Goal: Task Accomplishment & Management: Complete application form

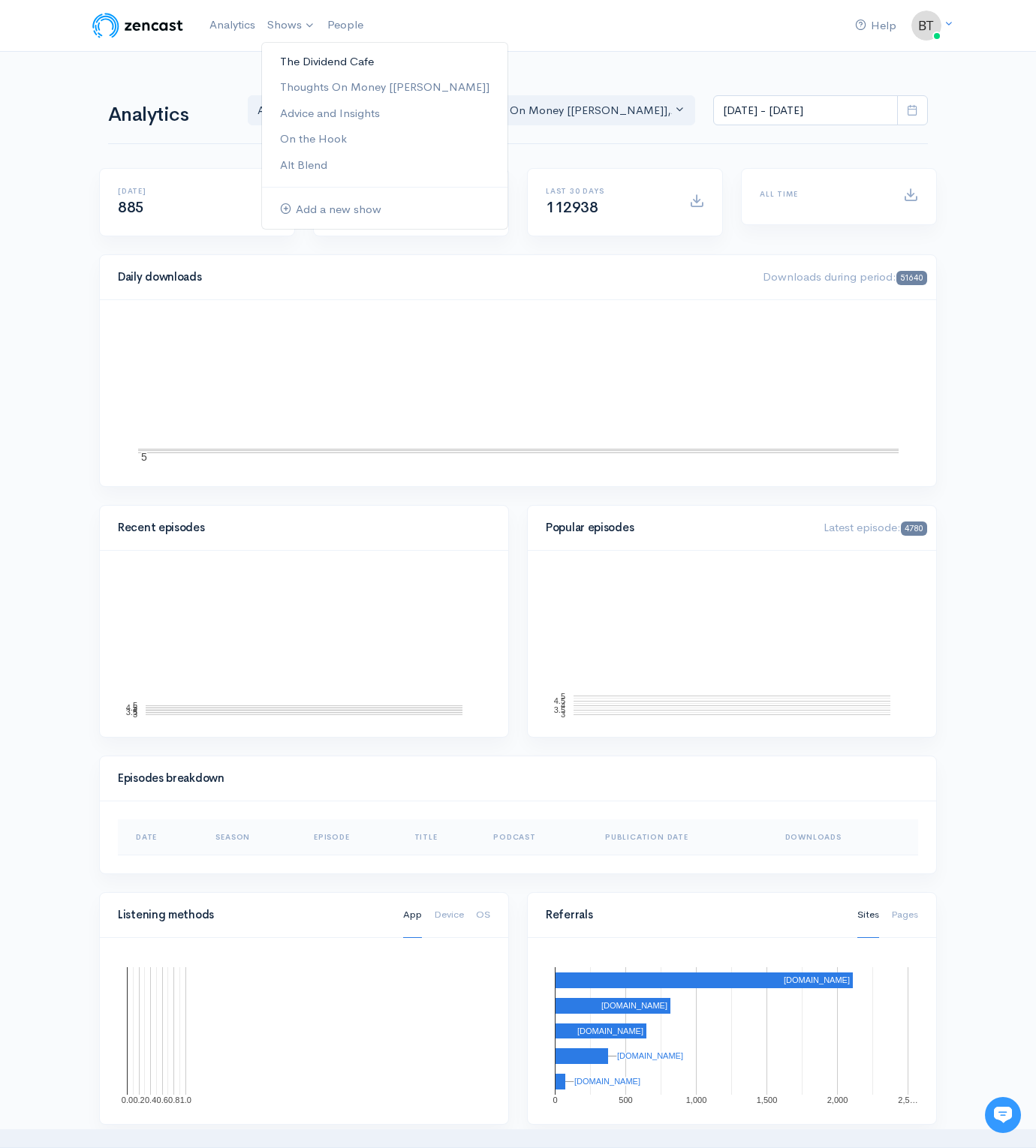
click at [297, 56] on link "The Dividend Cafe" at bounding box center [385, 61] width 245 height 27
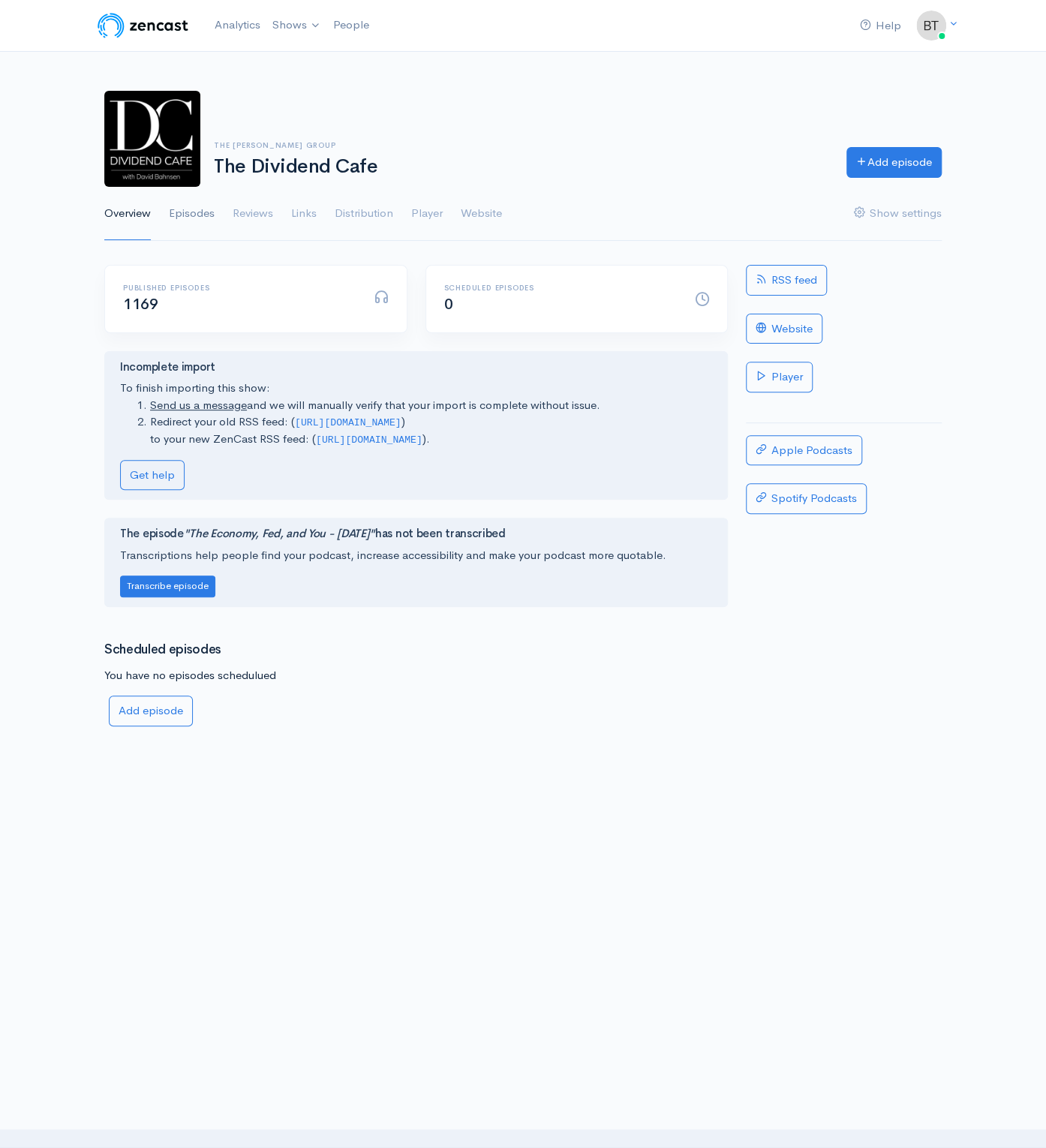
click at [206, 212] on link "Episodes" at bounding box center [191, 213] width 46 height 54
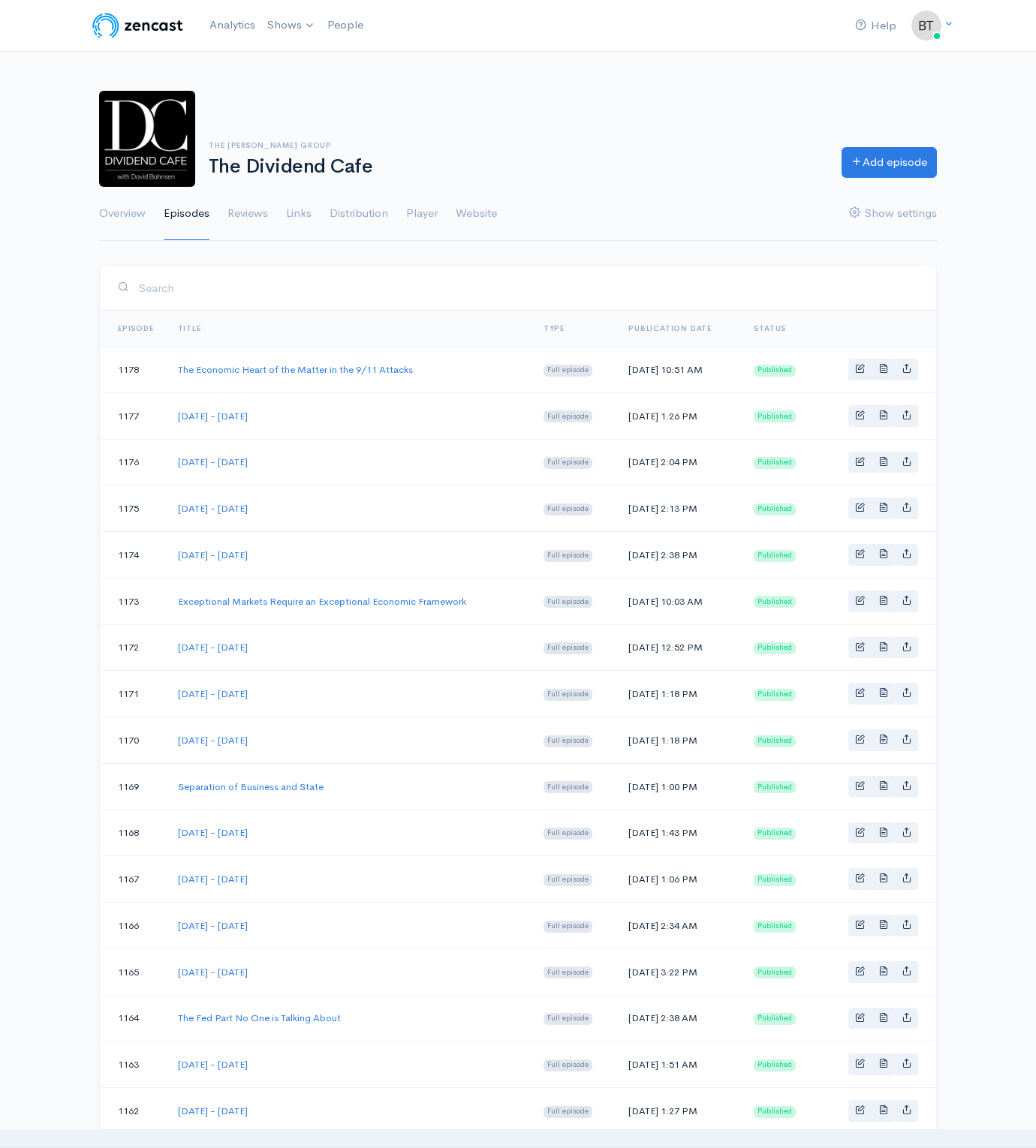
drag, startPoint x: 349, startPoint y: 563, endPoint x: 169, endPoint y: 553, distance: 180.3
click at [169, 553] on td "Monday - September 8, 2025" at bounding box center [348, 555] width 365 height 47
copy link "Monday - September 8, 2025"
click at [892, 172] on link "Add episode" at bounding box center [889, 160] width 95 height 31
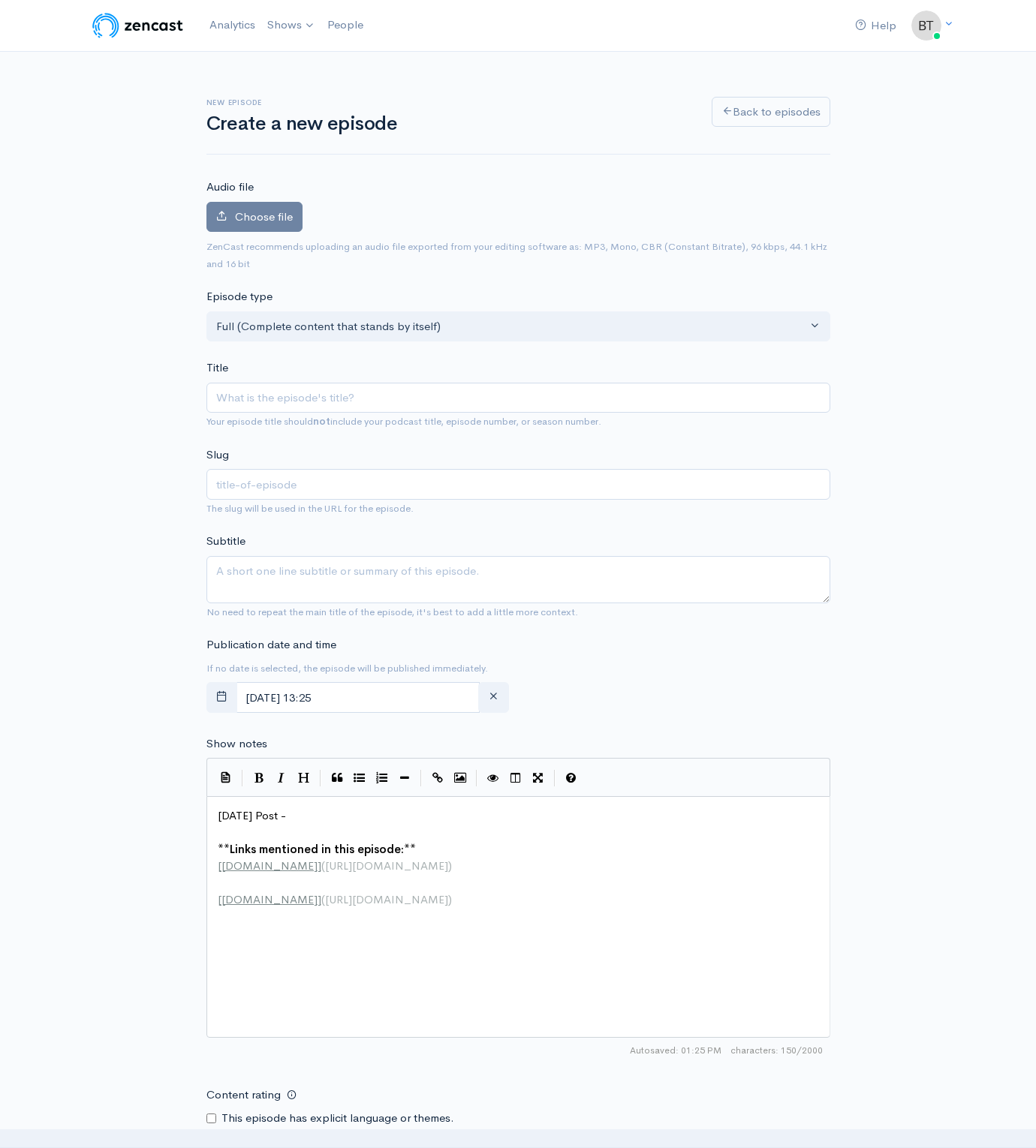
click at [892, 169] on div "New episode Create a new episode Back to episodes Audio file Choose file 0 ZenC…" at bounding box center [518, 796] width 856 height 1489
click at [238, 395] on input "Title" at bounding box center [518, 399] width 624 height 31
paste input "Monday - September 8, 2025"
type input "Monday - September 8, 2025"
type input "monday-september-8-2025"
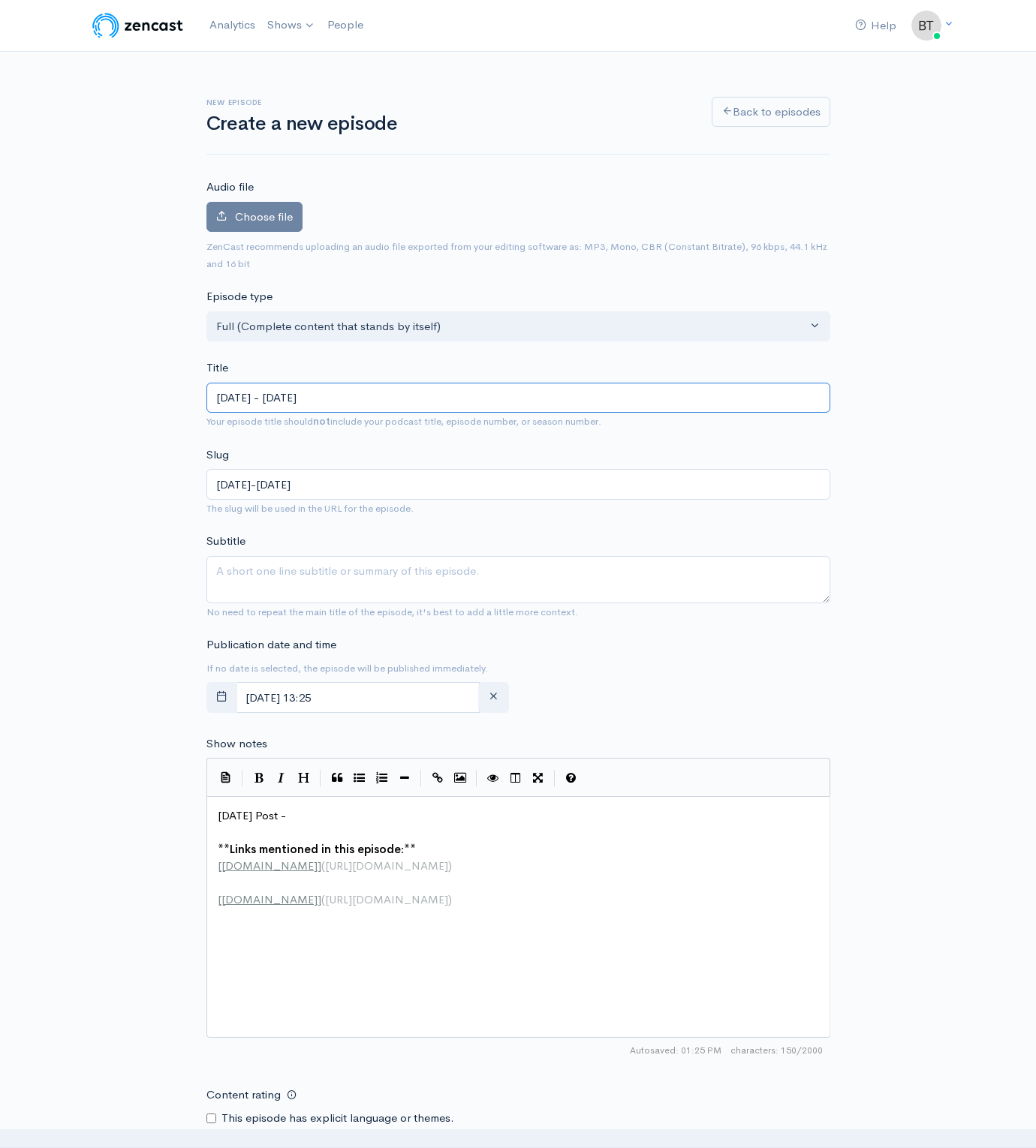
click at [329, 403] on input "Monday - September 8, 2025" at bounding box center [518, 399] width 624 height 31
type input "Monday - September 1, 2025"
type input "monday-september-1-2025"
type input "[DATE] - [DATE]"
type input "[DATE]-[DATE]"
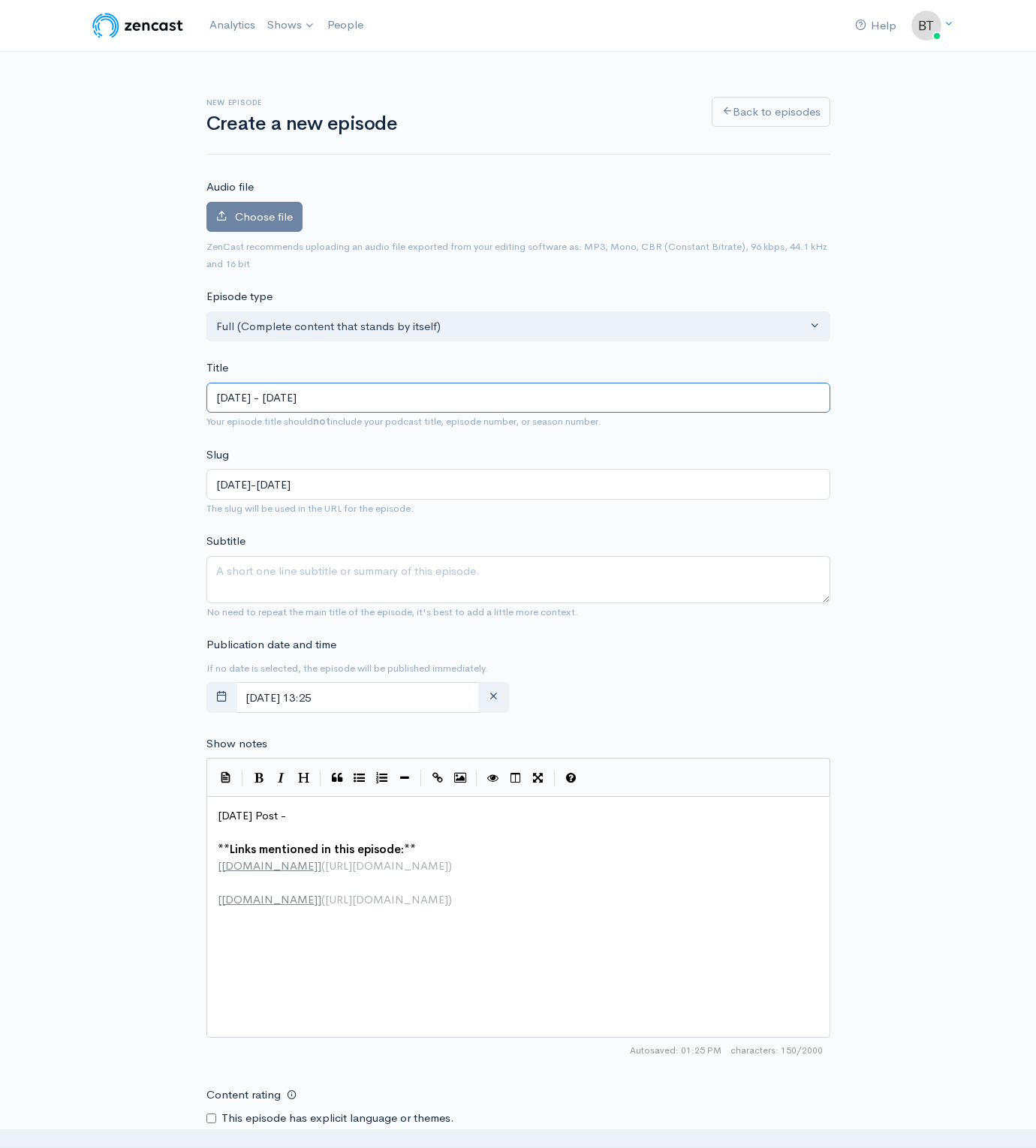
type input "[DATE] - [DATE]"
click at [954, 904] on div "New episode Create a new episode Back to episodes Audio file Choose file 0 ZenC…" at bounding box center [518, 796] width 1036 height 1489
click at [394, 691] on input "[DATE] 13:25" at bounding box center [357, 698] width 245 height 31
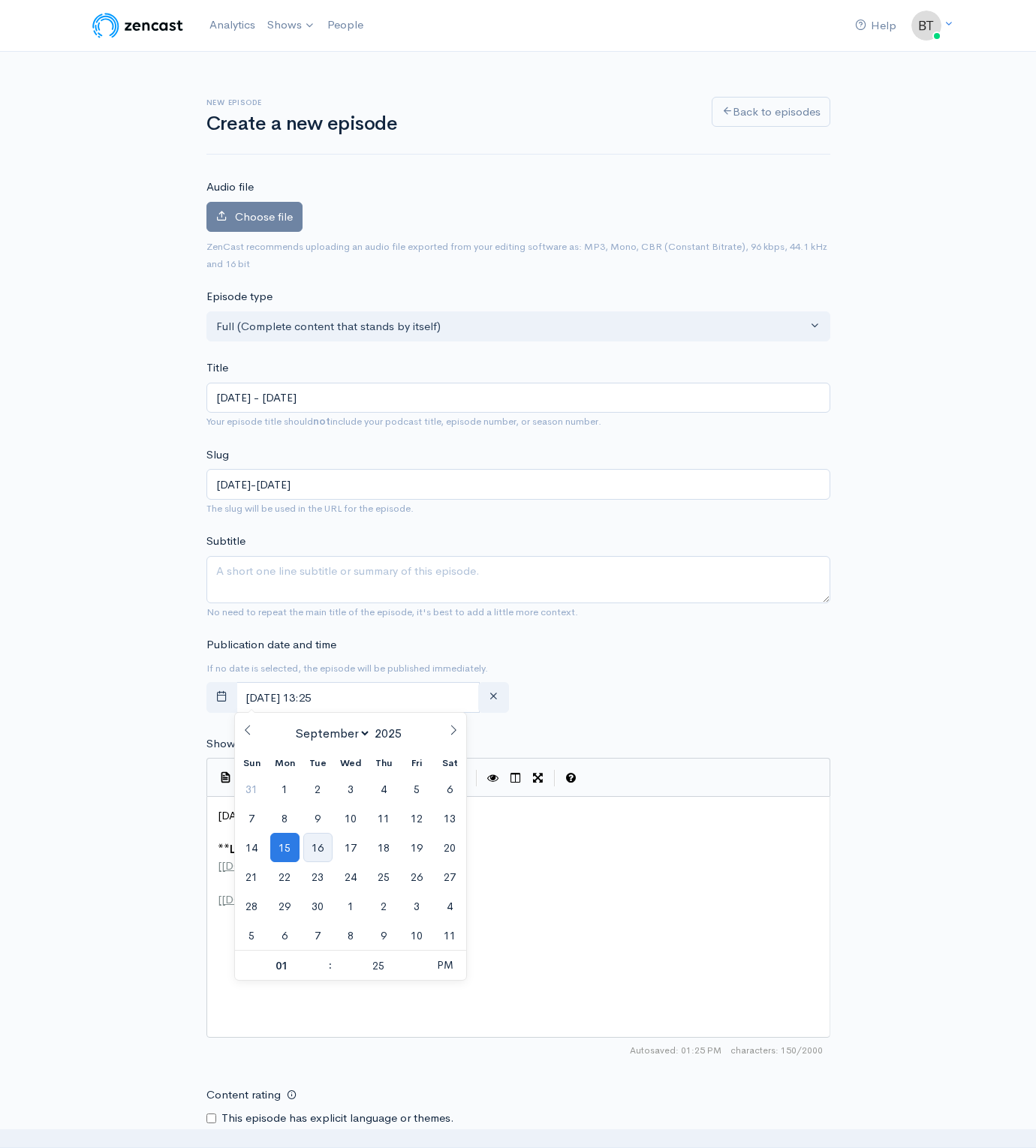
click at [317, 849] on span "16" at bounding box center [318, 847] width 29 height 29
type input "September, 16 2025 13:25"
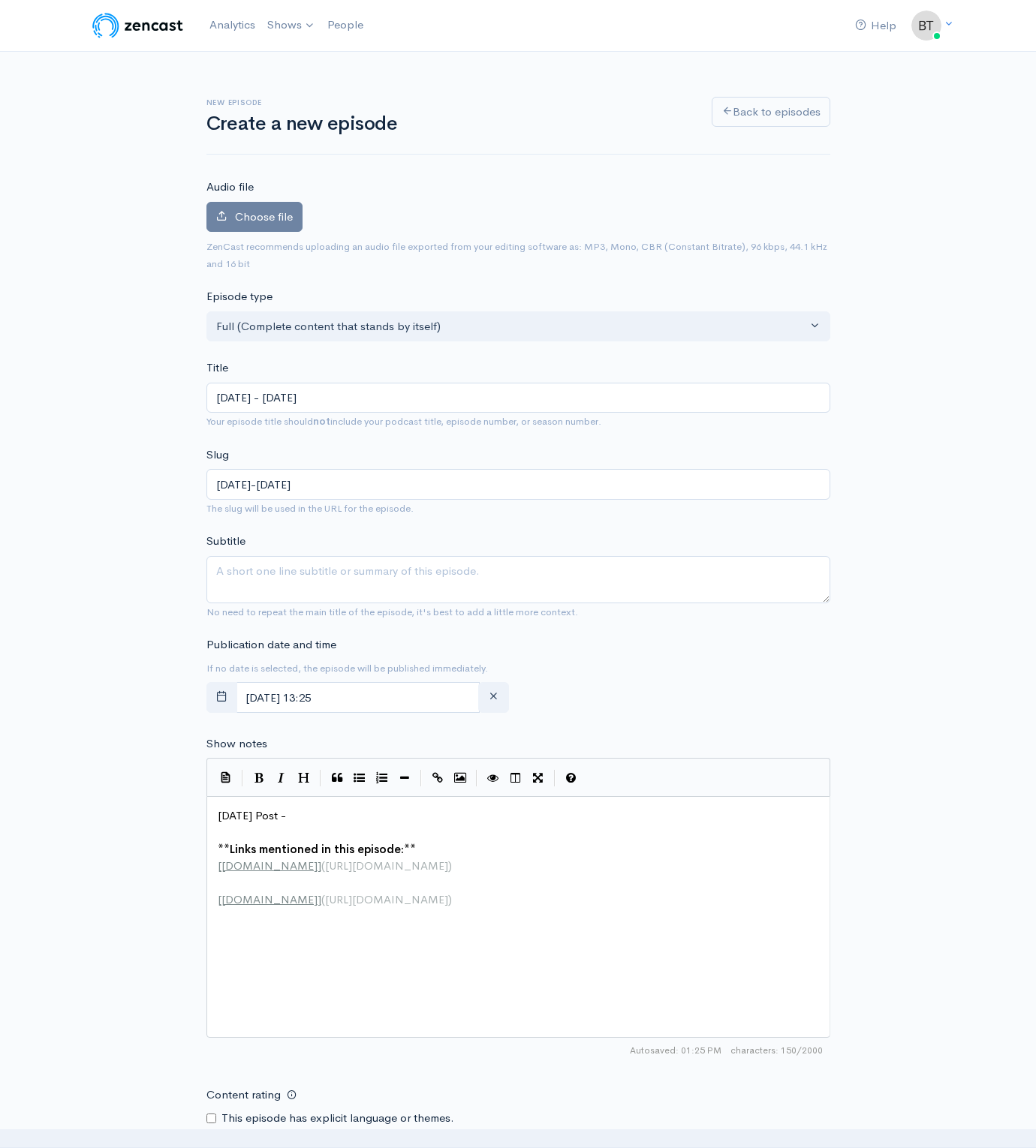
click at [951, 696] on div "New episode Create a new episode Back to episodes Audio file Choose file 0 ZenC…" at bounding box center [518, 796] width 1036 height 1489
click at [309, 817] on pre "[DATE] Post -" at bounding box center [523, 815] width 617 height 17
paste textarea
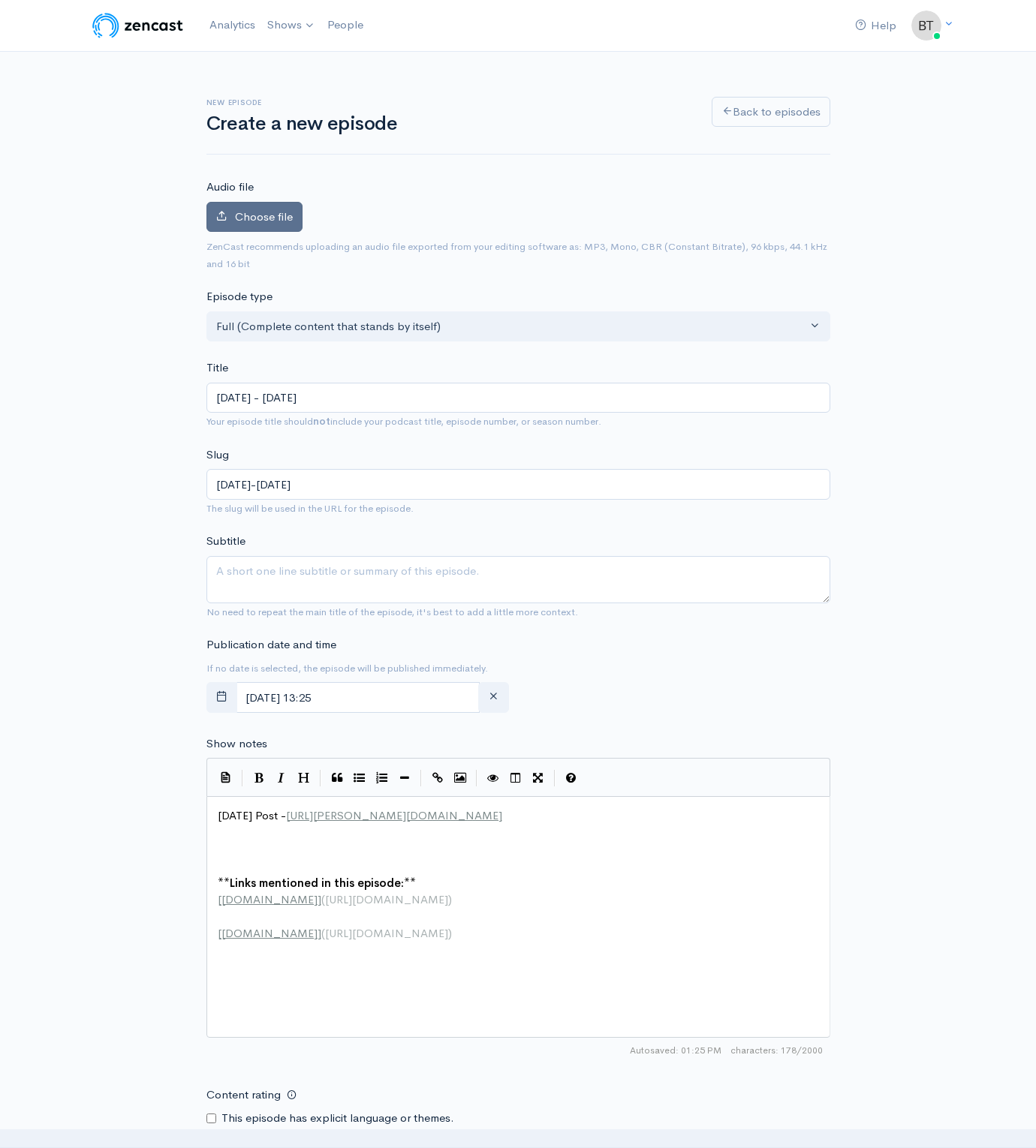
click at [257, 214] on span "Choose file" at bounding box center [263, 217] width 58 height 15
click at [0, 0] on input "Choose file" at bounding box center [0, 0] width 0 height 0
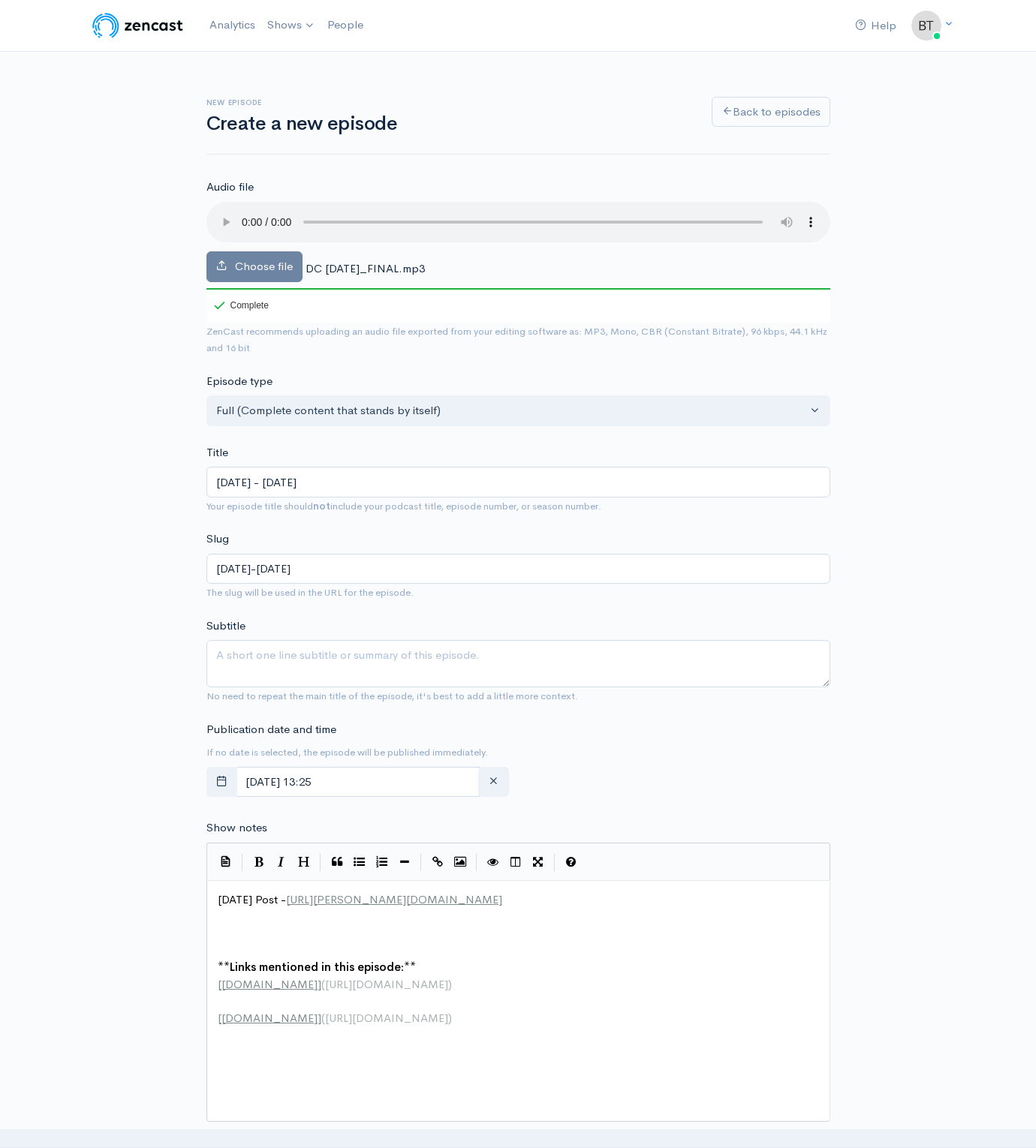
click at [937, 691] on div "New episode Create a new episode Back to episodes Audio file Choose file DC MON…" at bounding box center [518, 838] width 856 height 1573
click at [233, 926] on pre "​" at bounding box center [523, 934] width 617 height 17
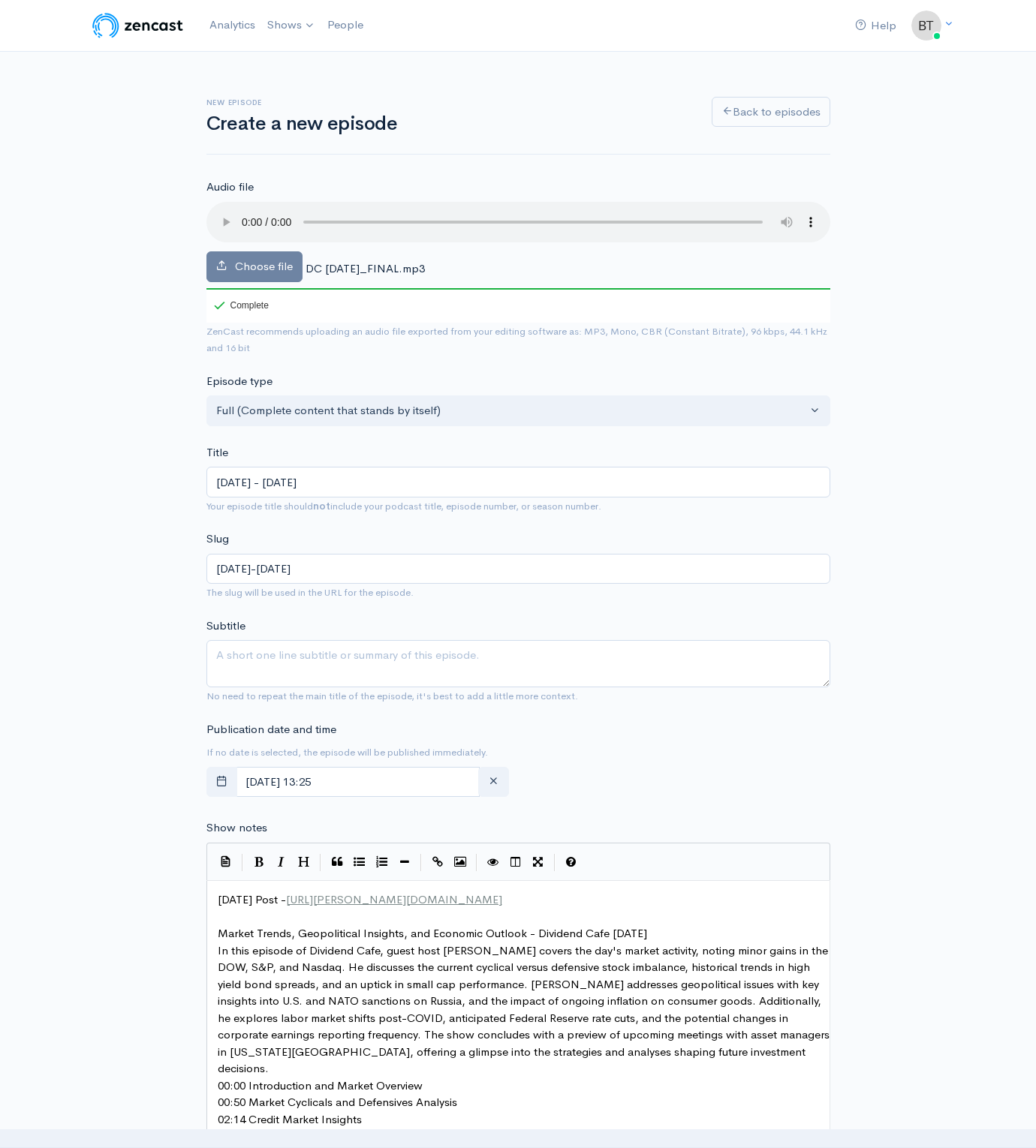
scroll to position [141, 0]
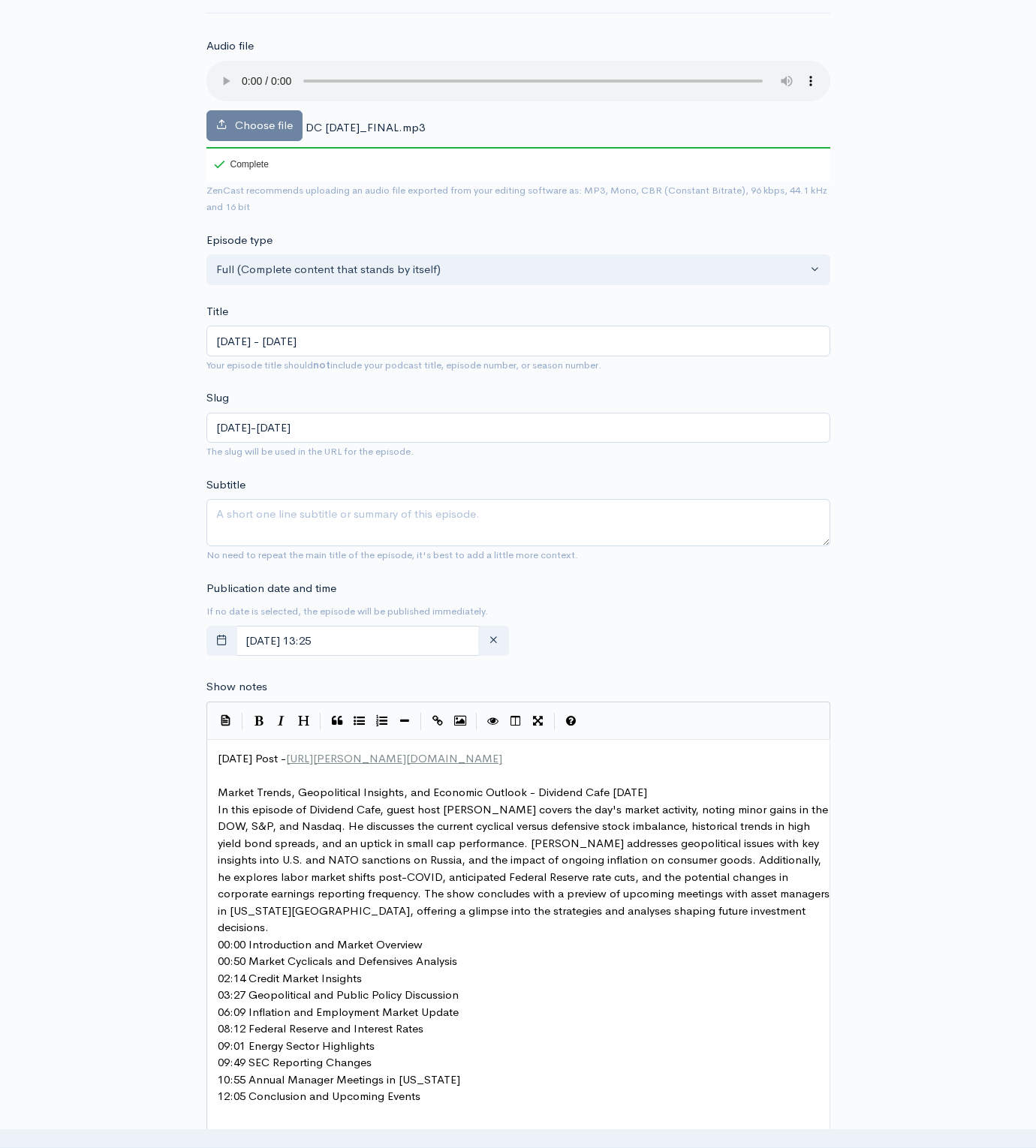
click at [707, 793] on pre "Market Trends, Geopolitical Insights, and Economic Outlook - Dividend Cafe [DAT…" at bounding box center [523, 793] width 617 height 17
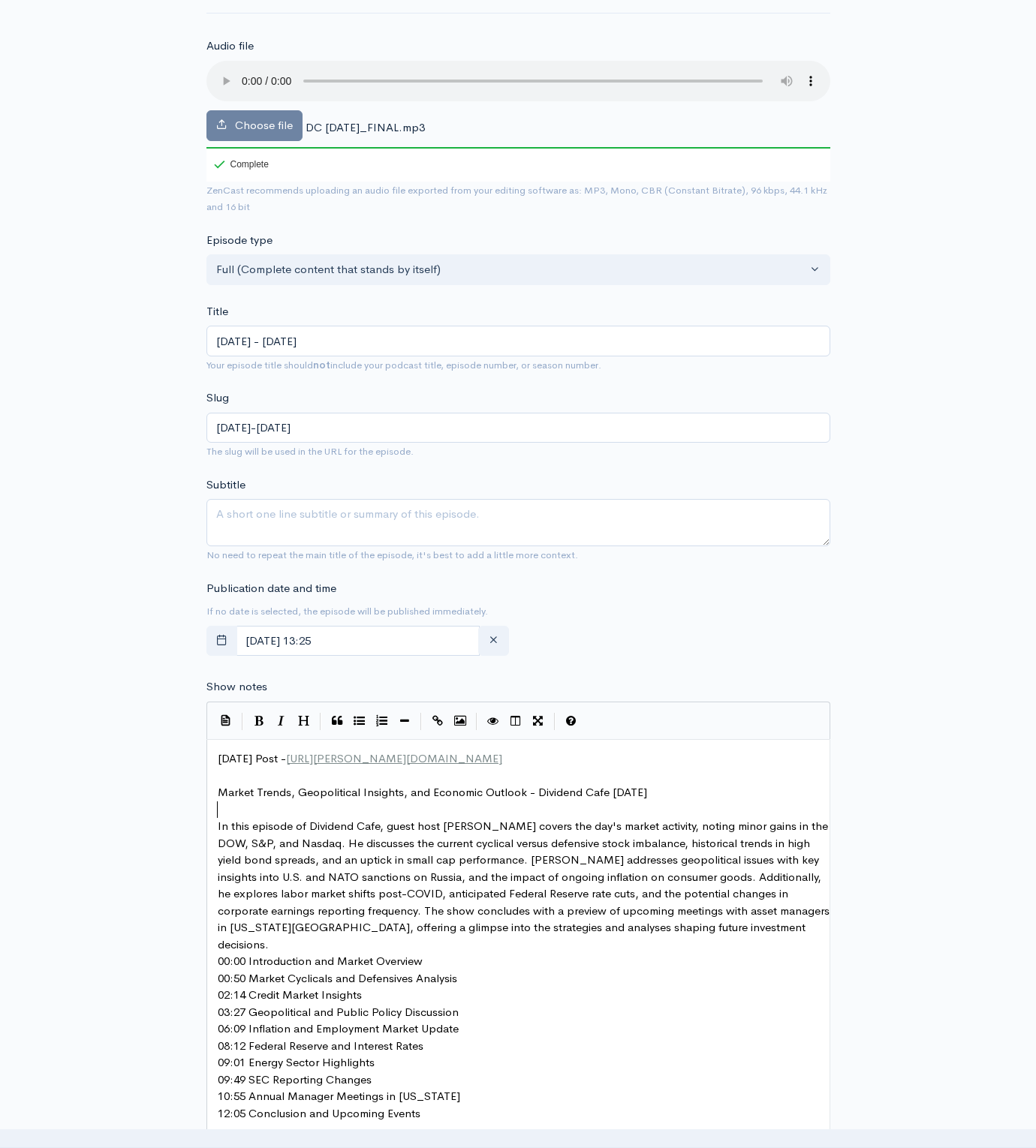
click at [682, 930] on pre "In this episode of Dividend Cafe, guest host Brian Sitel covers the day's marke…" at bounding box center [523, 885] width 617 height 135
click at [434, 970] on pre "00:00 Introduction and Market Overview" at bounding box center [523, 979] width 617 height 17
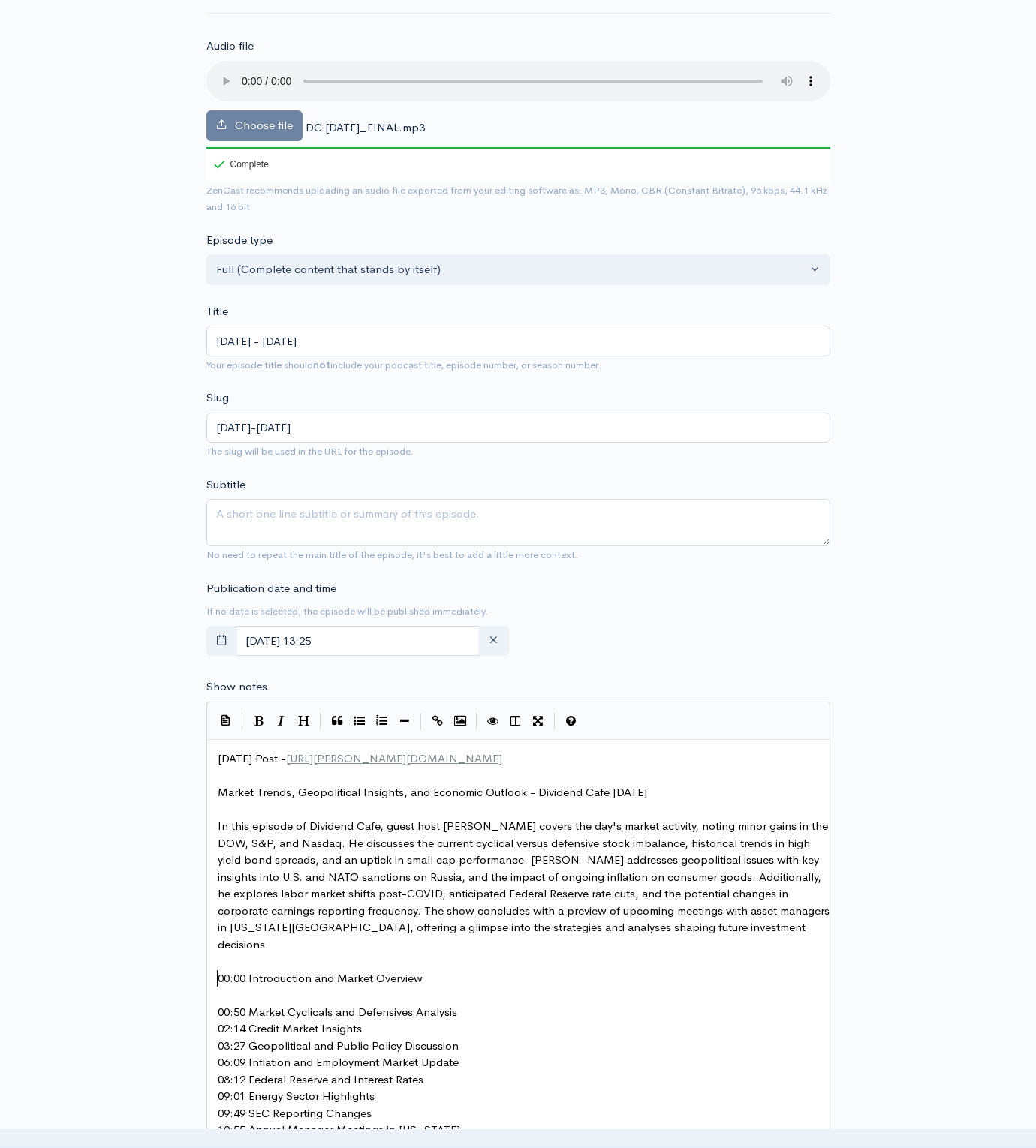
click at [481, 1004] on pre "00:50 Market Cyclicals and Defensives Analysis" at bounding box center [523, 1012] width 617 height 17
click at [388, 1038] on pre "02:14 Credit Market Insights" at bounding box center [523, 1046] width 617 height 17
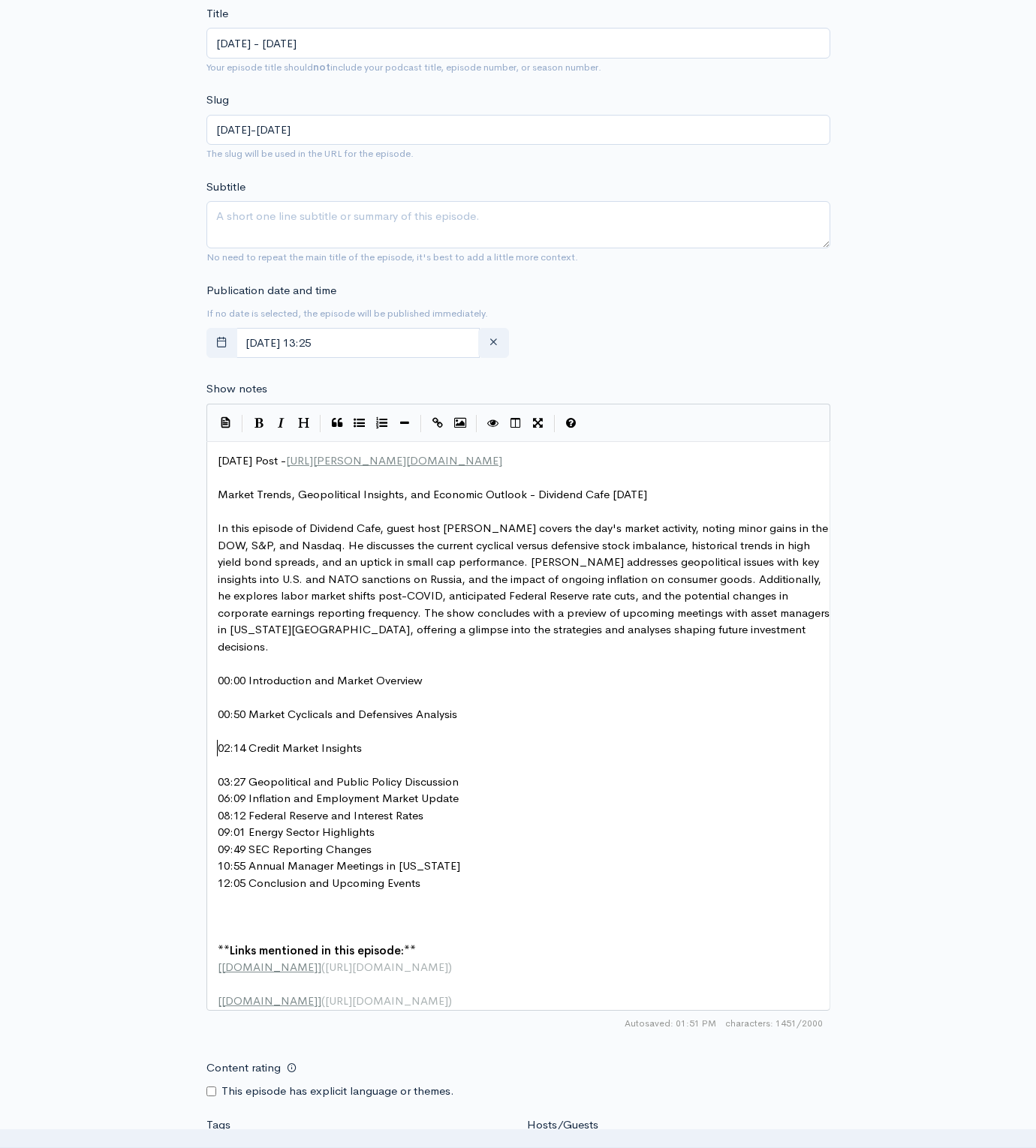
click at [471, 774] on pre "03:27 Geopolitical and Public Policy Discussion" at bounding box center [523, 782] width 617 height 17
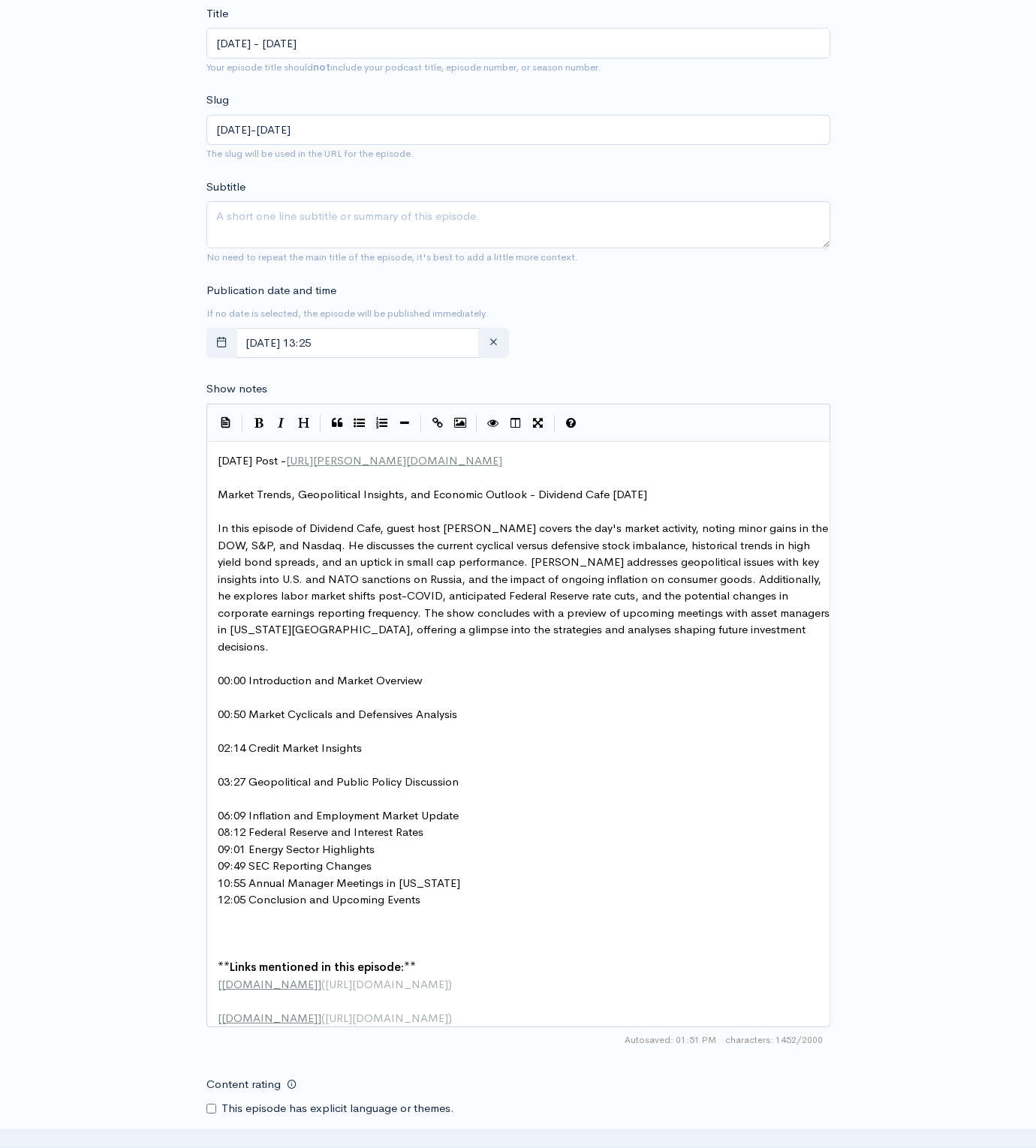
click at [467, 807] on pre "06:09 Inflation and Employment Market Update" at bounding box center [523, 815] width 617 height 17
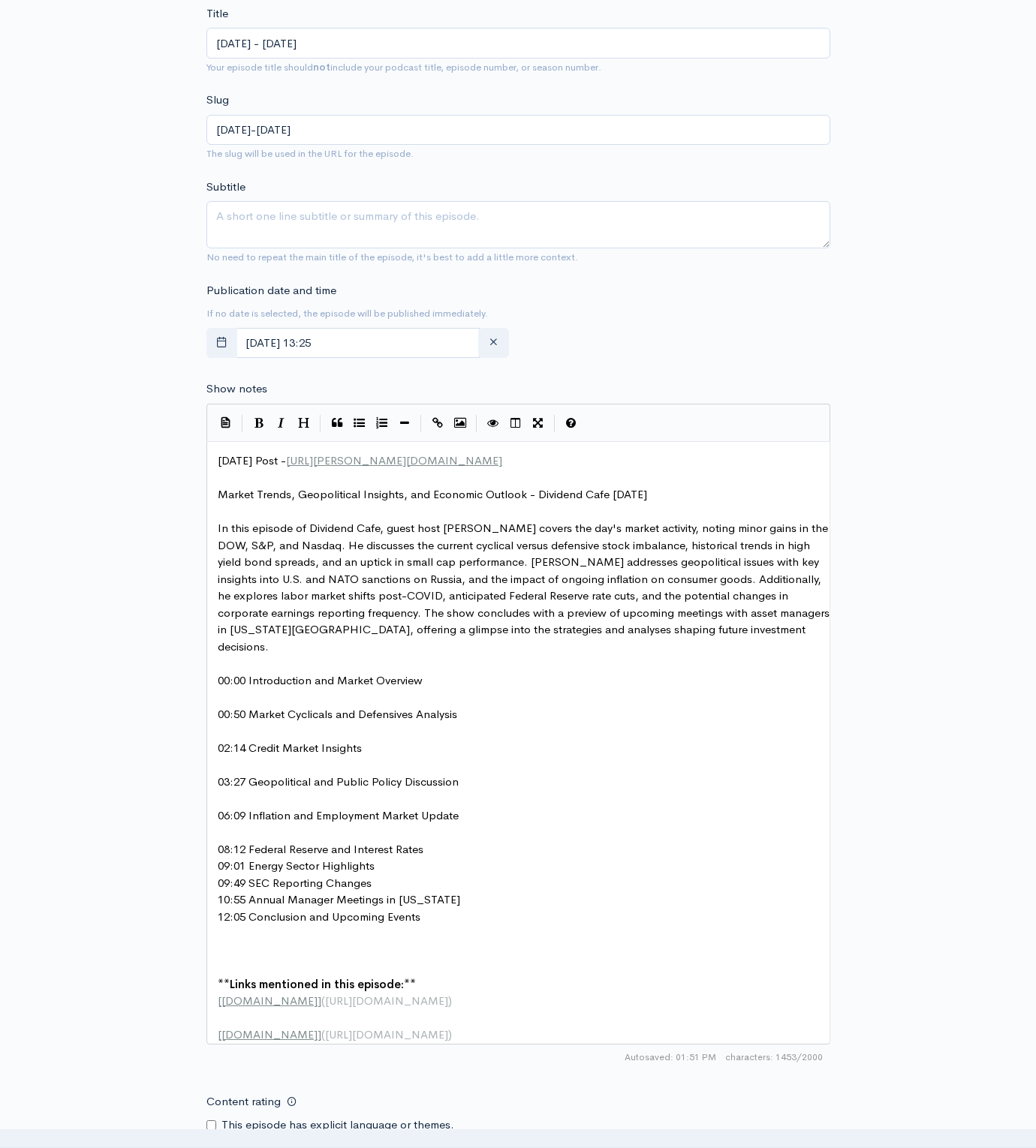
click at [446, 841] on pre "08:12 Federal Reserve and Interest Rates" at bounding box center [523, 849] width 617 height 17
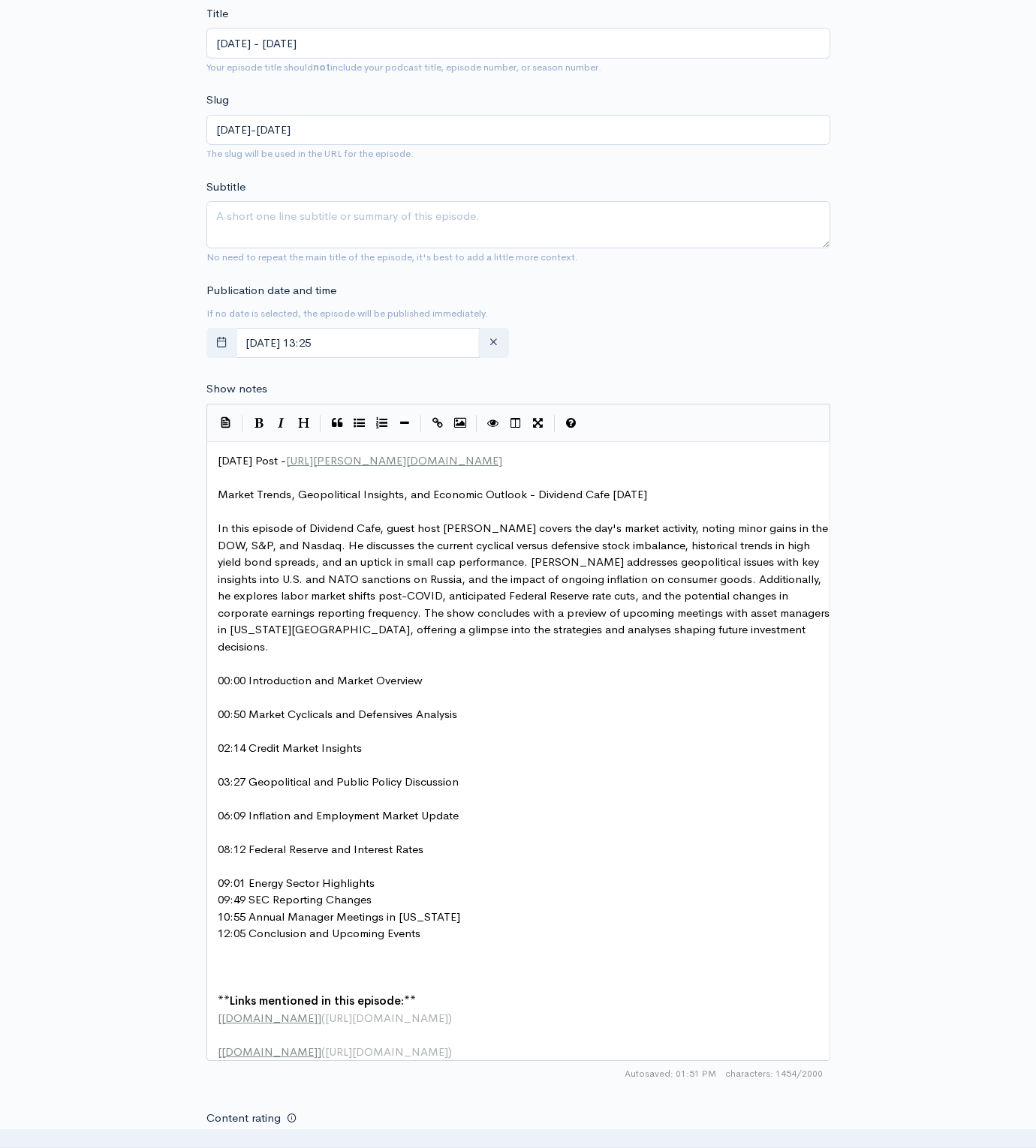
click at [394, 891] on pre "09:49 SEC Reporting Changes" at bounding box center [523, 900] width 617 height 17
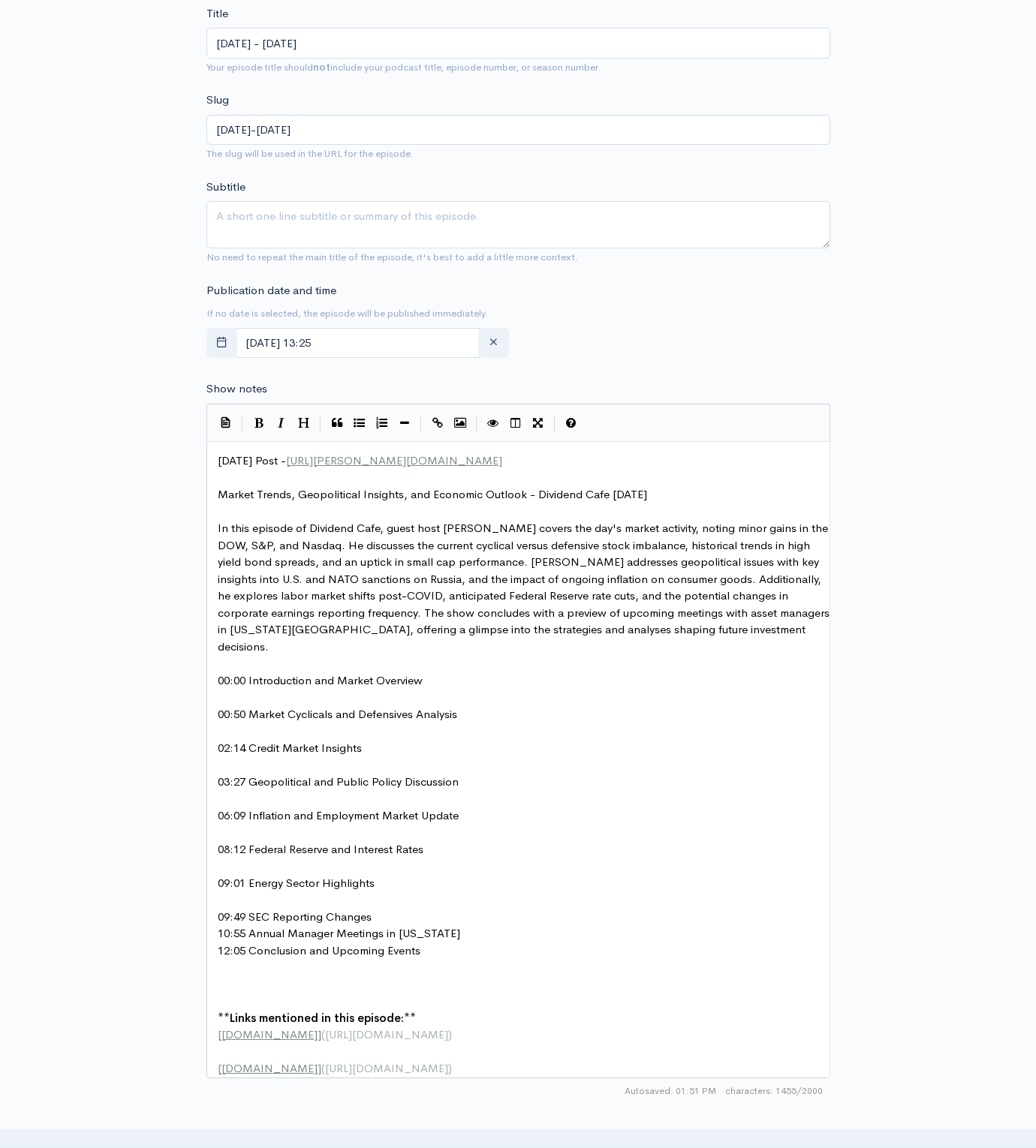
click at [384, 909] on pre "09:49 SEC Reporting Changes" at bounding box center [523, 917] width 617 height 17
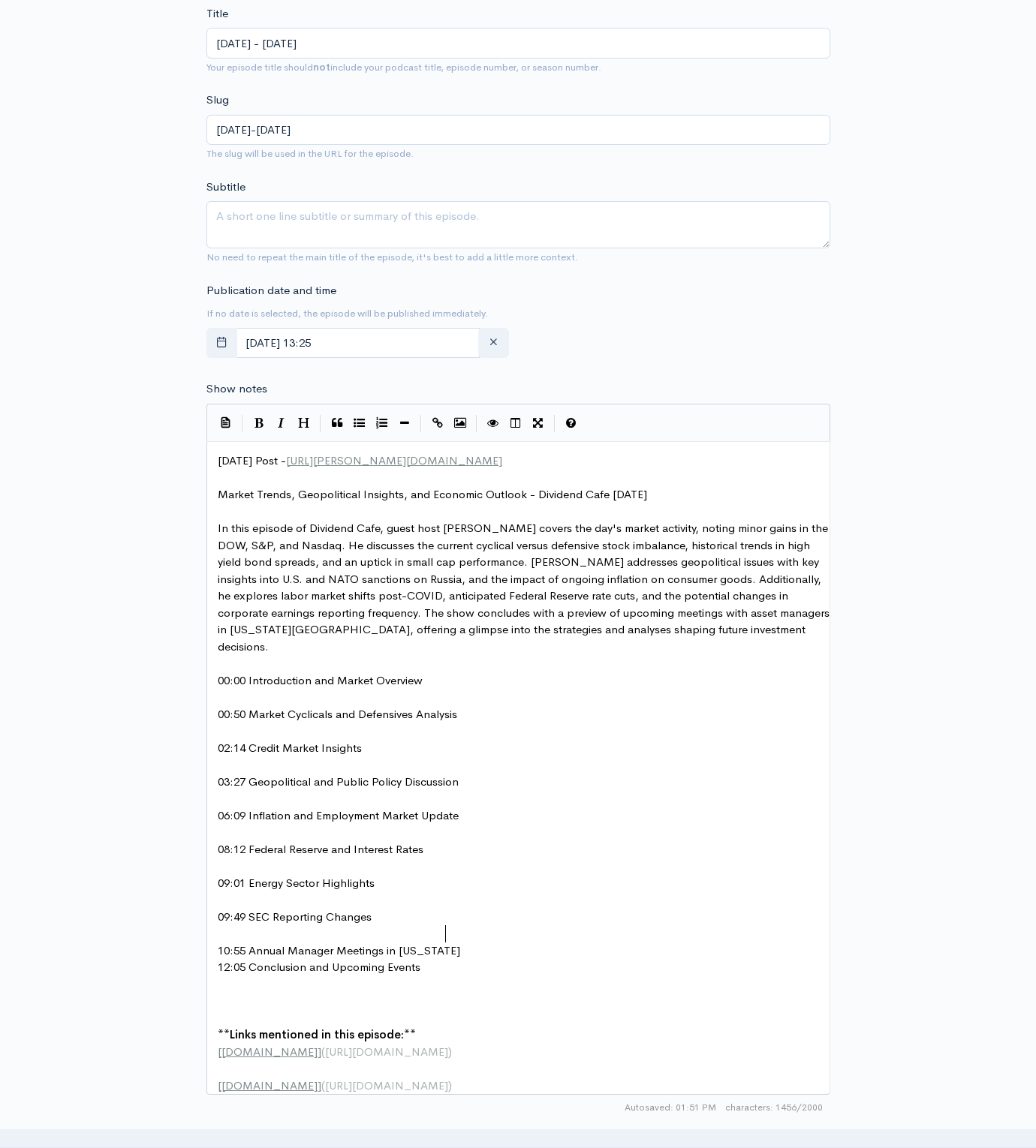
click at [450, 943] on pre "10:55 Annual Manager Meetings in [US_STATE]" at bounding box center [523, 951] width 617 height 17
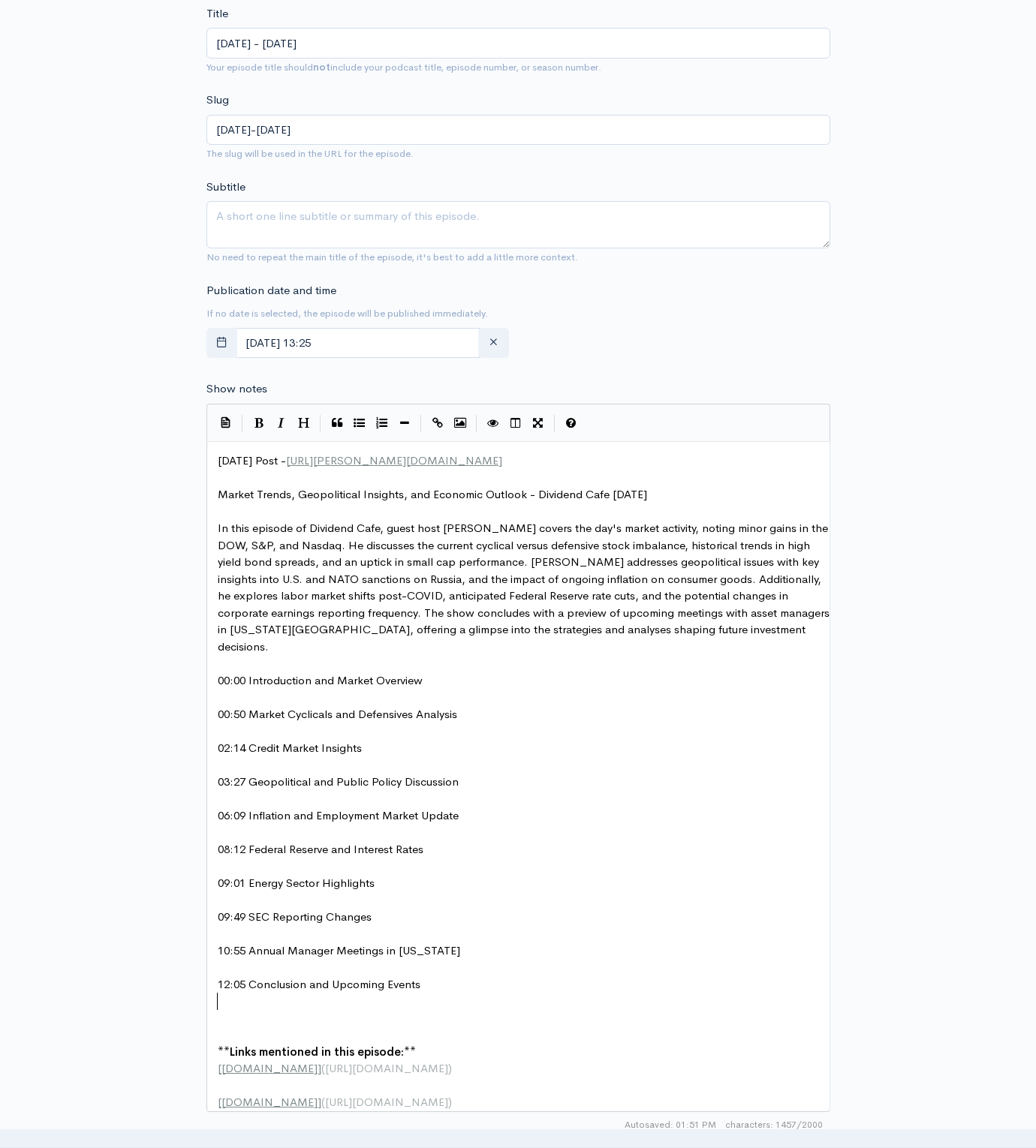
click at [410, 1027] on pre "​" at bounding box center [523, 1035] width 617 height 17
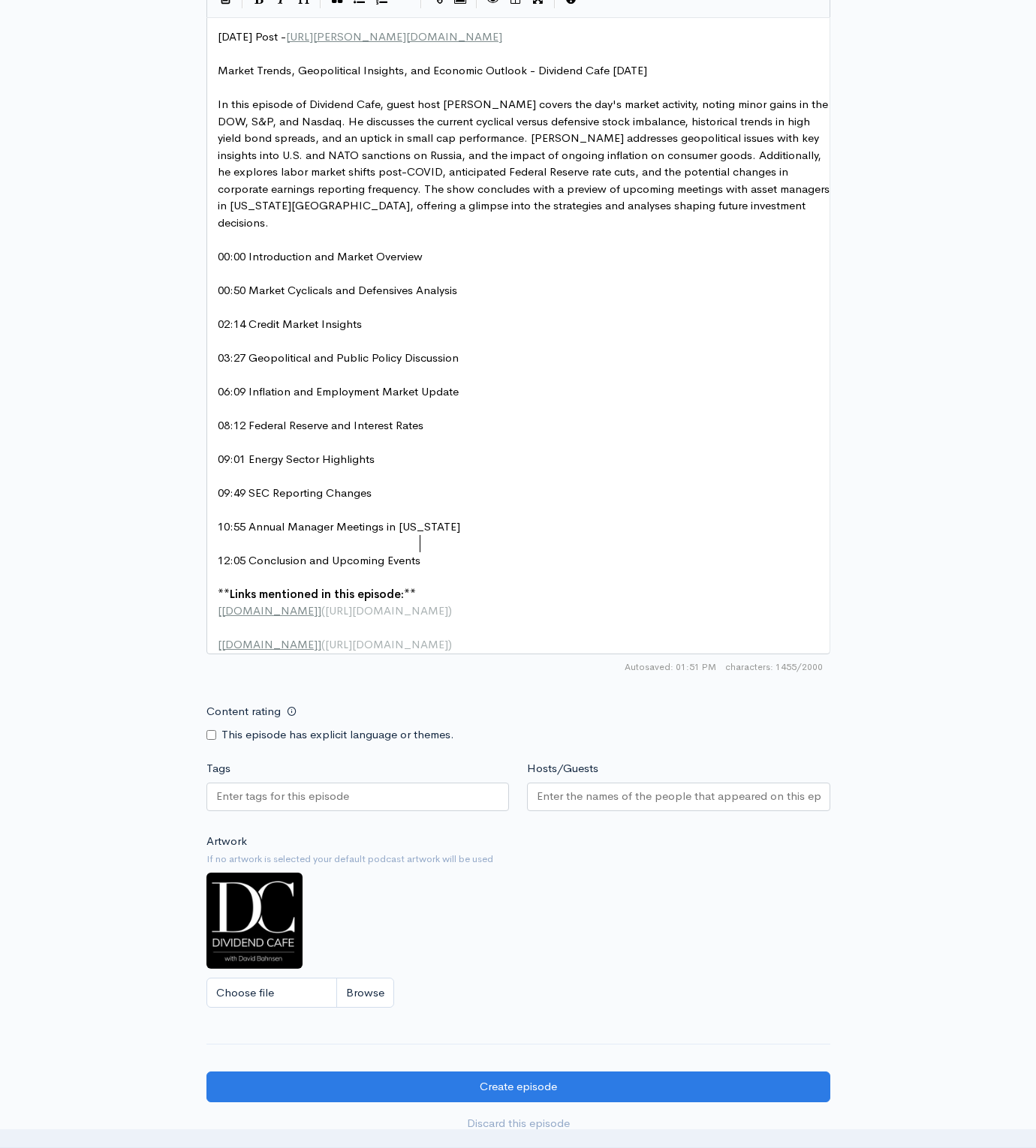
scroll to position [872, 0]
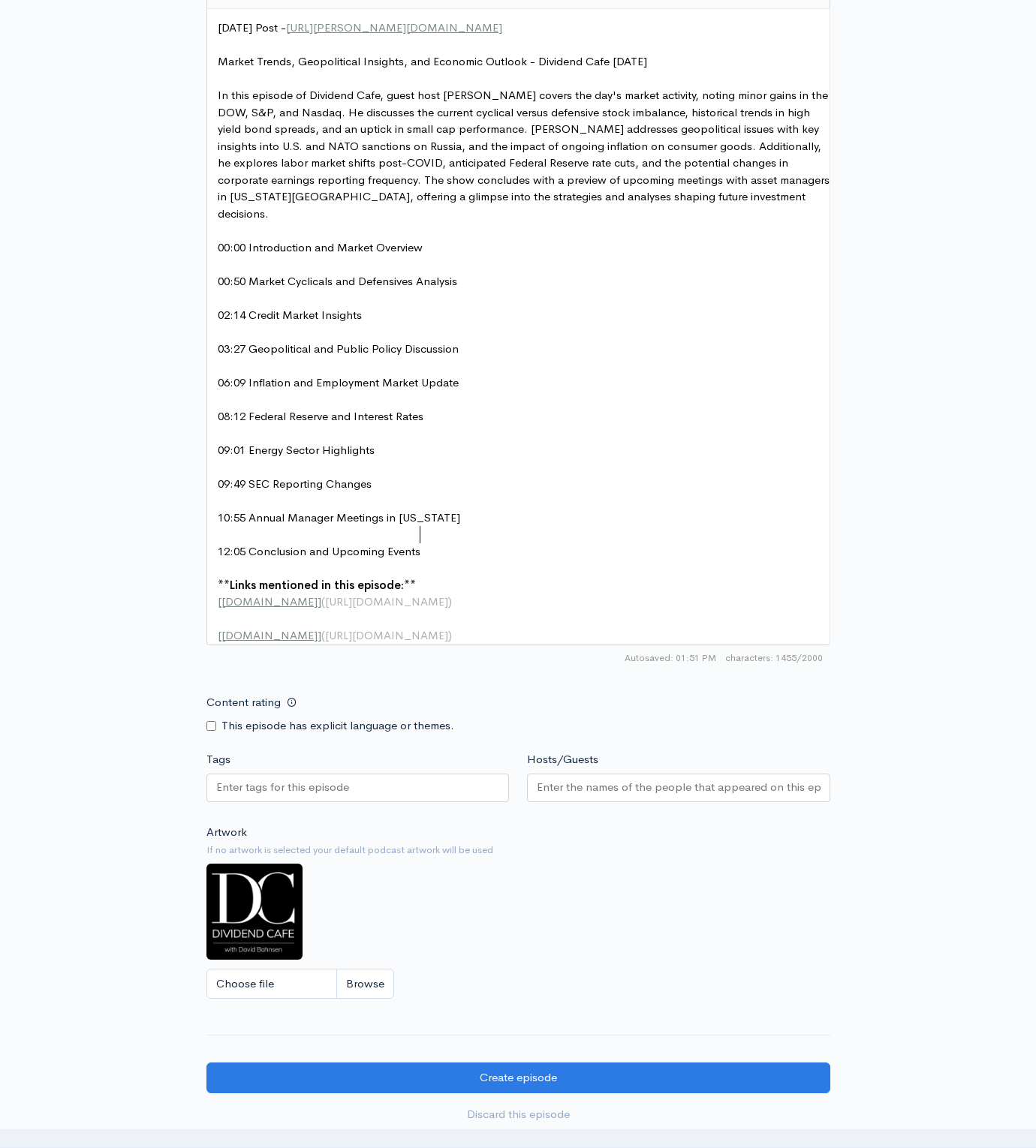
click at [603, 786] on input "Hosts/Guests" at bounding box center [679, 787] width 284 height 17
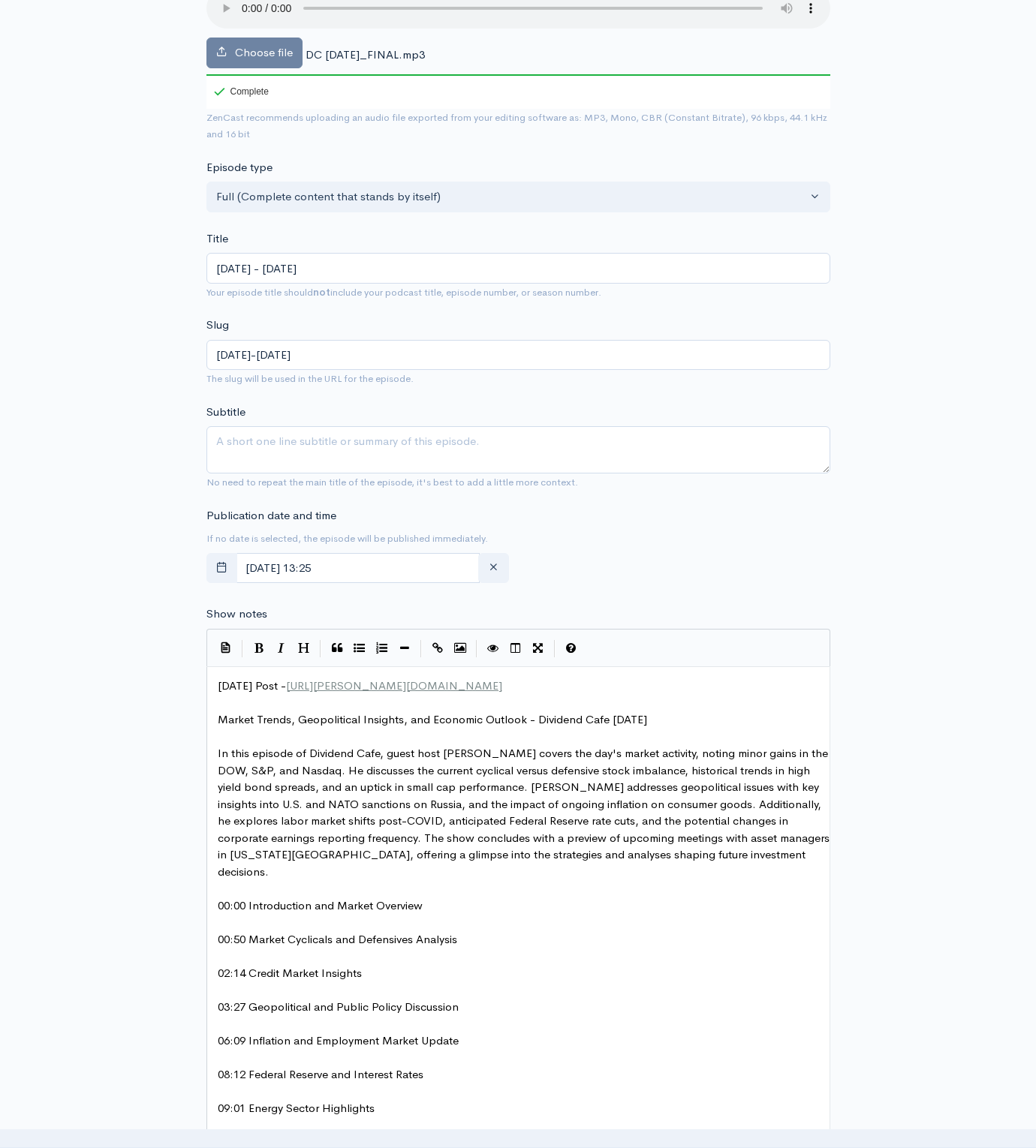
scroll to position [0, 0]
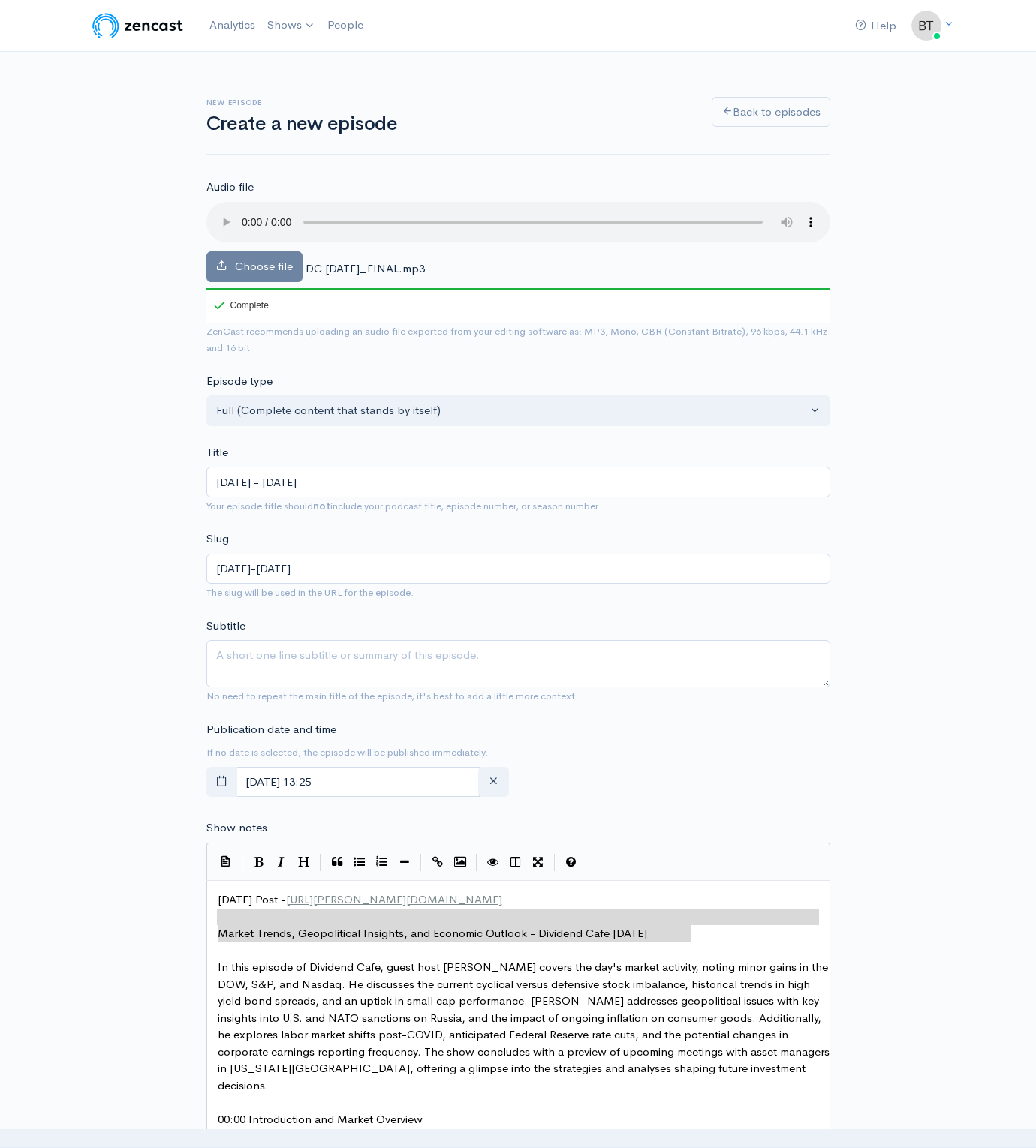
type textarea "Market Trends, Geopolitical Insights, and Economic Outlook - Dividend Cafe [DAT…"
drag, startPoint x: 673, startPoint y: 935, endPoint x: 180, endPoint y: 930, distance: 493.0
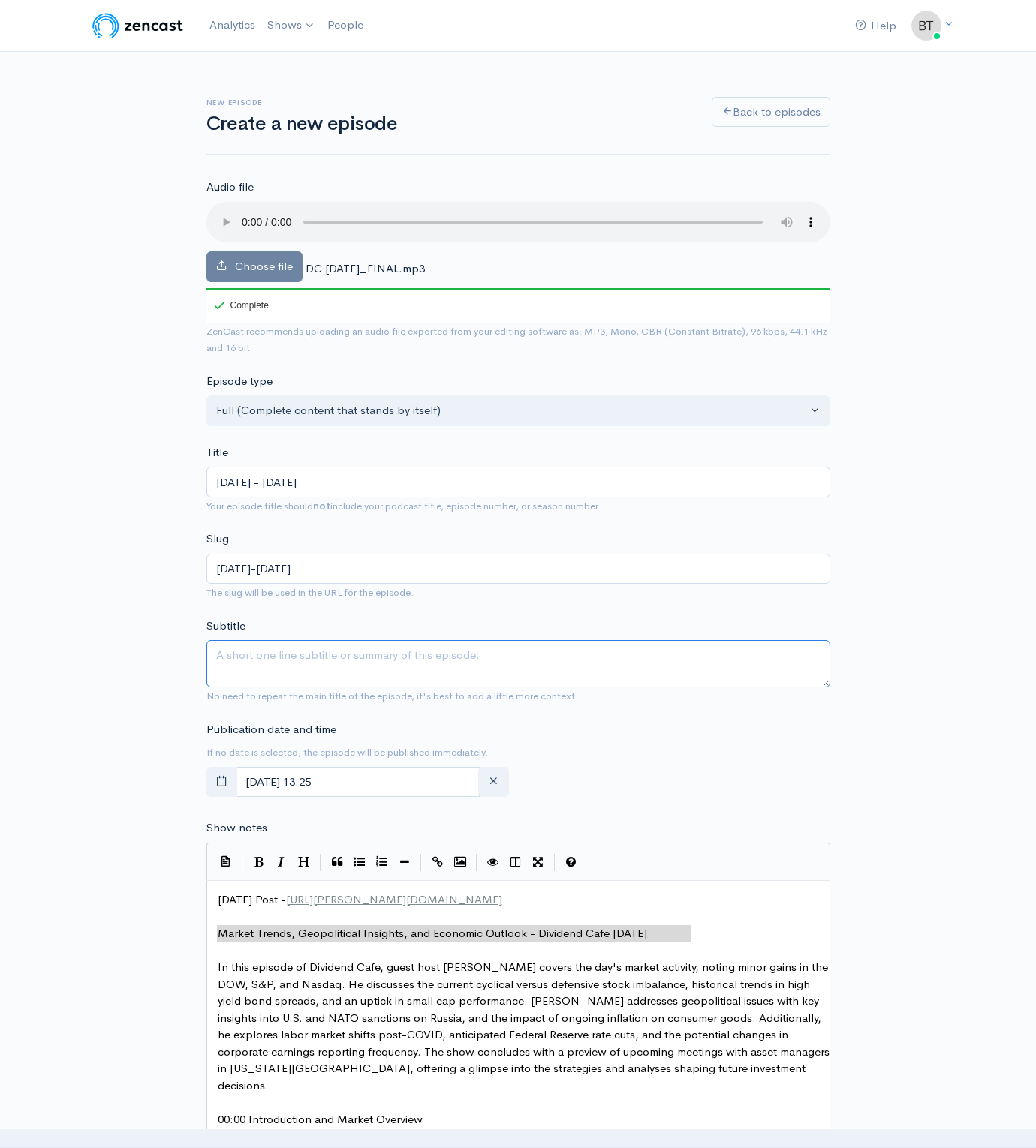
click at [262, 665] on textarea "Subtitle" at bounding box center [518, 664] width 624 height 48
paste textarea "Market Trends, Geopolitical Insights, and Economic Outlook - Dividend Cafe [DAT…"
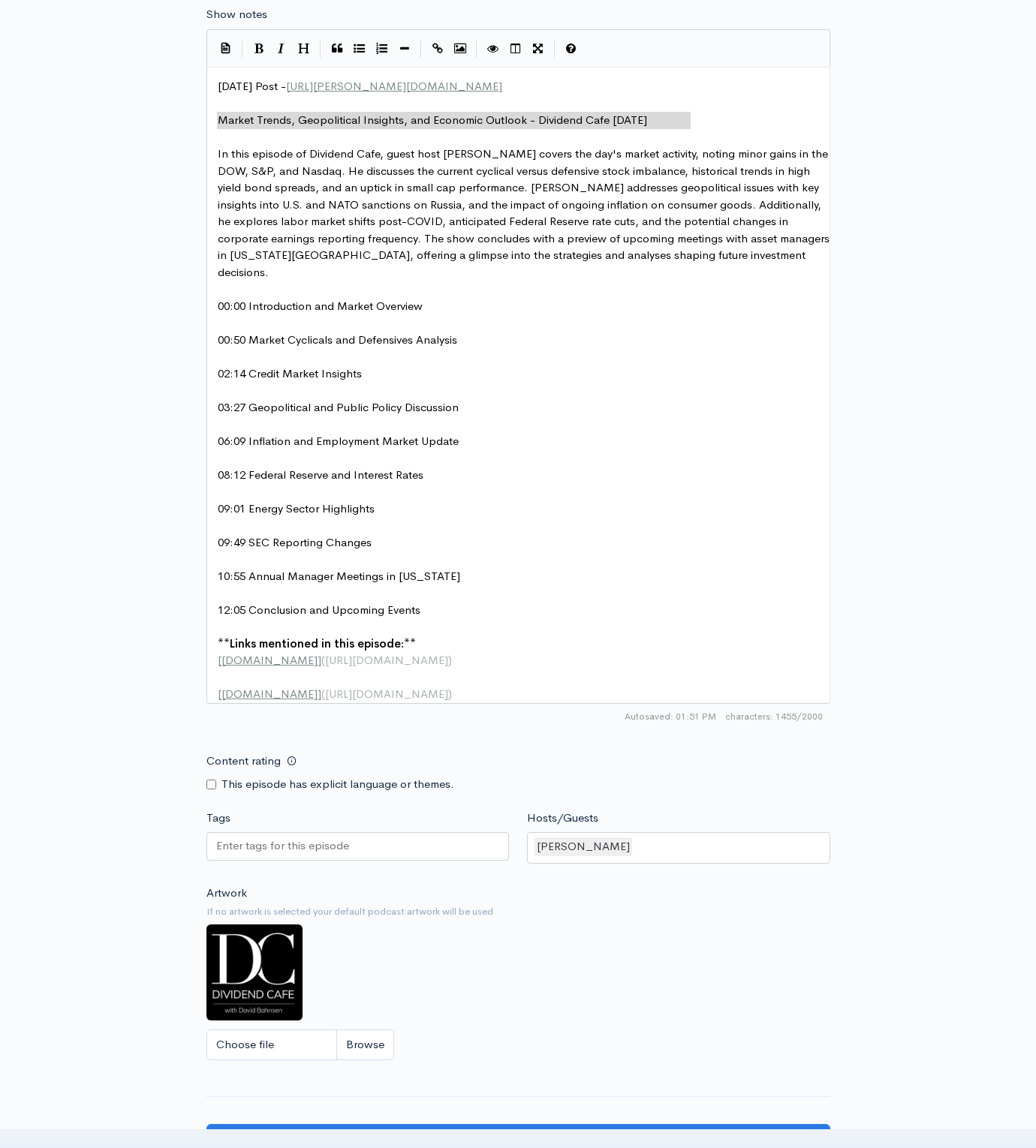
scroll to position [1023, 0]
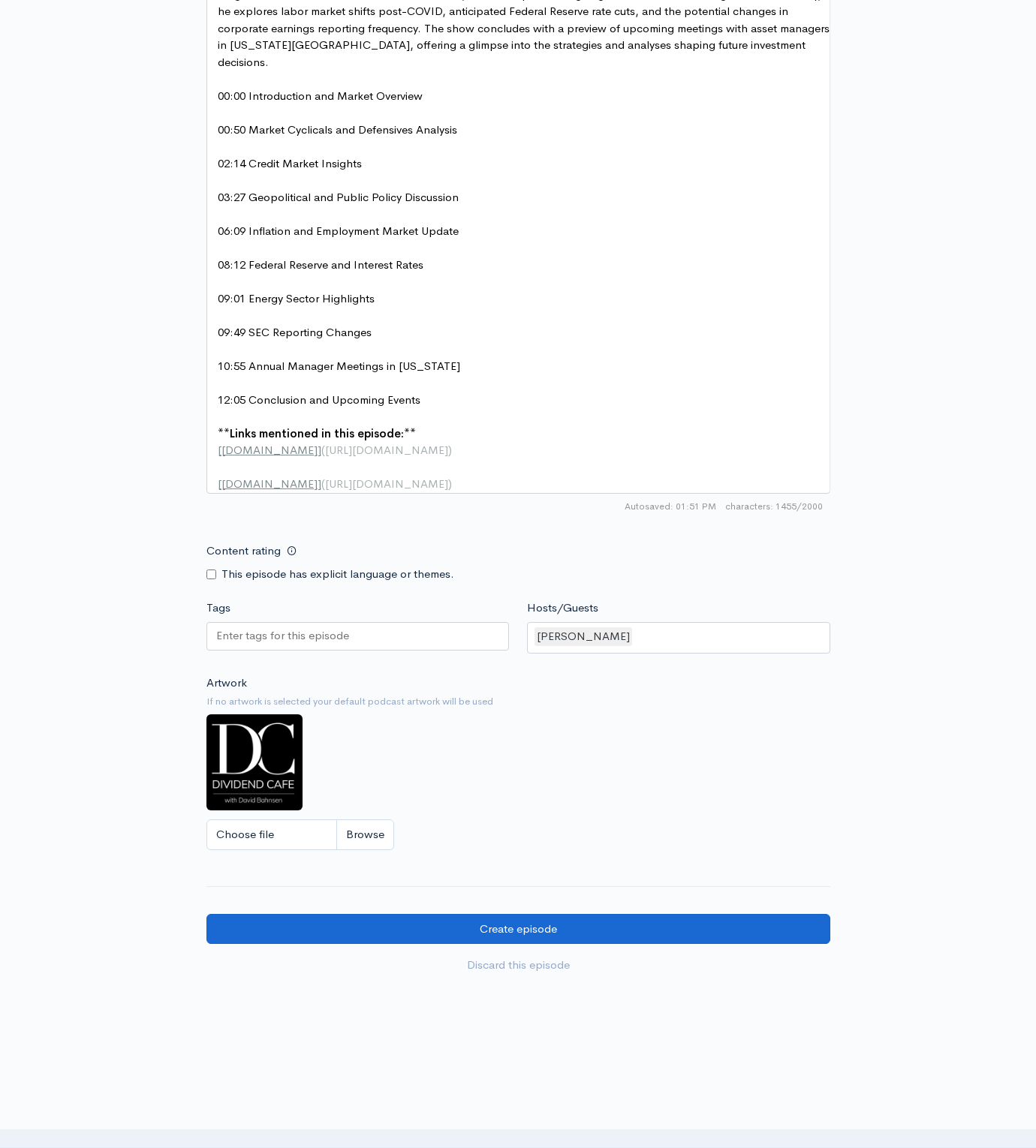
type textarea "Market Trends, Geopolitical Insights, and Economic Outlook - Dividend Cafe [DAT…"
click at [592, 915] on input "Create episode" at bounding box center [518, 930] width 624 height 31
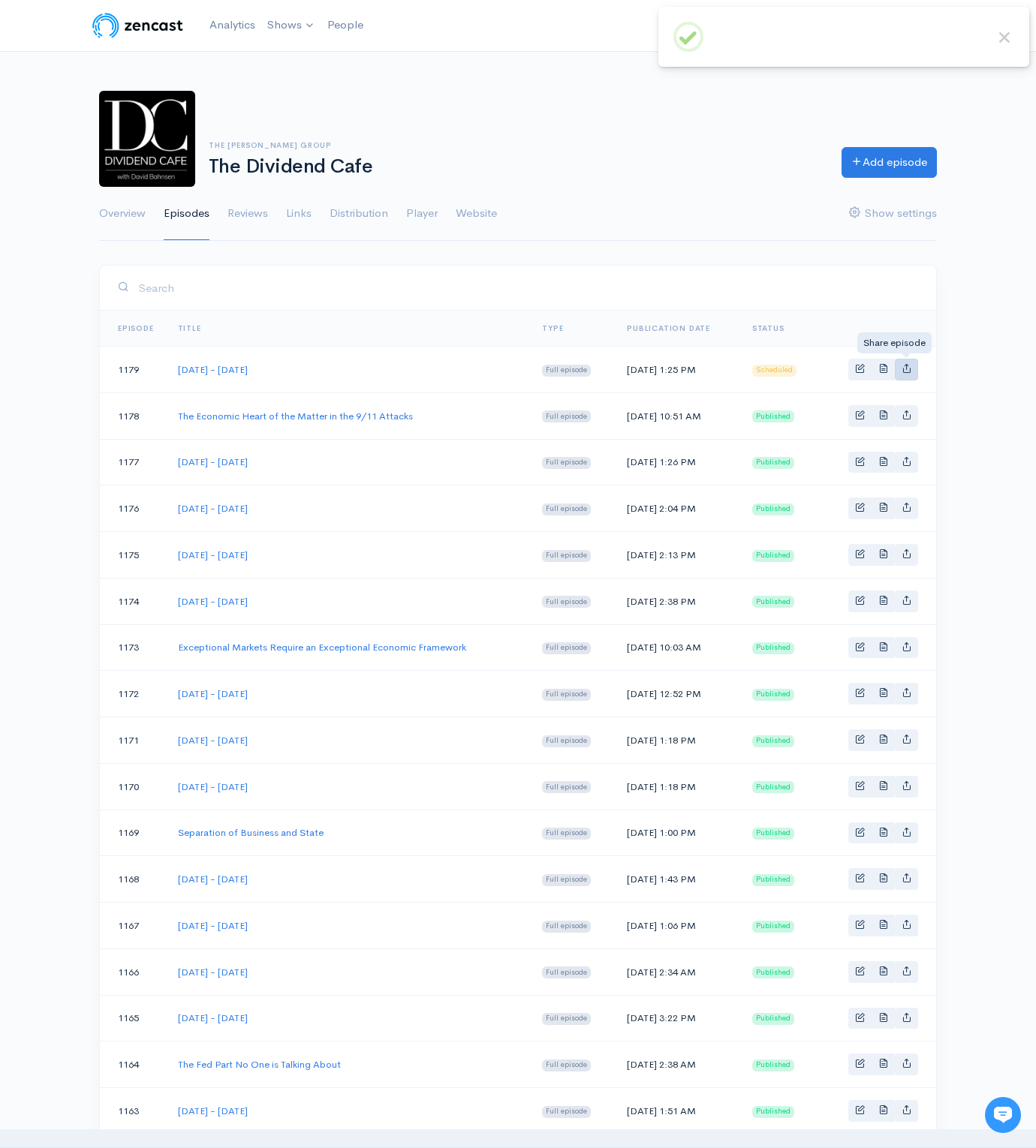
click at [909, 368] on icon "Basic example" at bounding box center [906, 368] width 10 height 10
type input "https://podcast.dividendcafe.com/episodes/monday-september-15-2025"
type input "https://dts.podtrac.com/redirect.mp3/media.zencast.fm/the-dividend-cafe-1/9499f…"
type input "<iframe src='https://share.zencast.fm/embed/episode/9499f108-4d00-4918-ba14-0d6…"
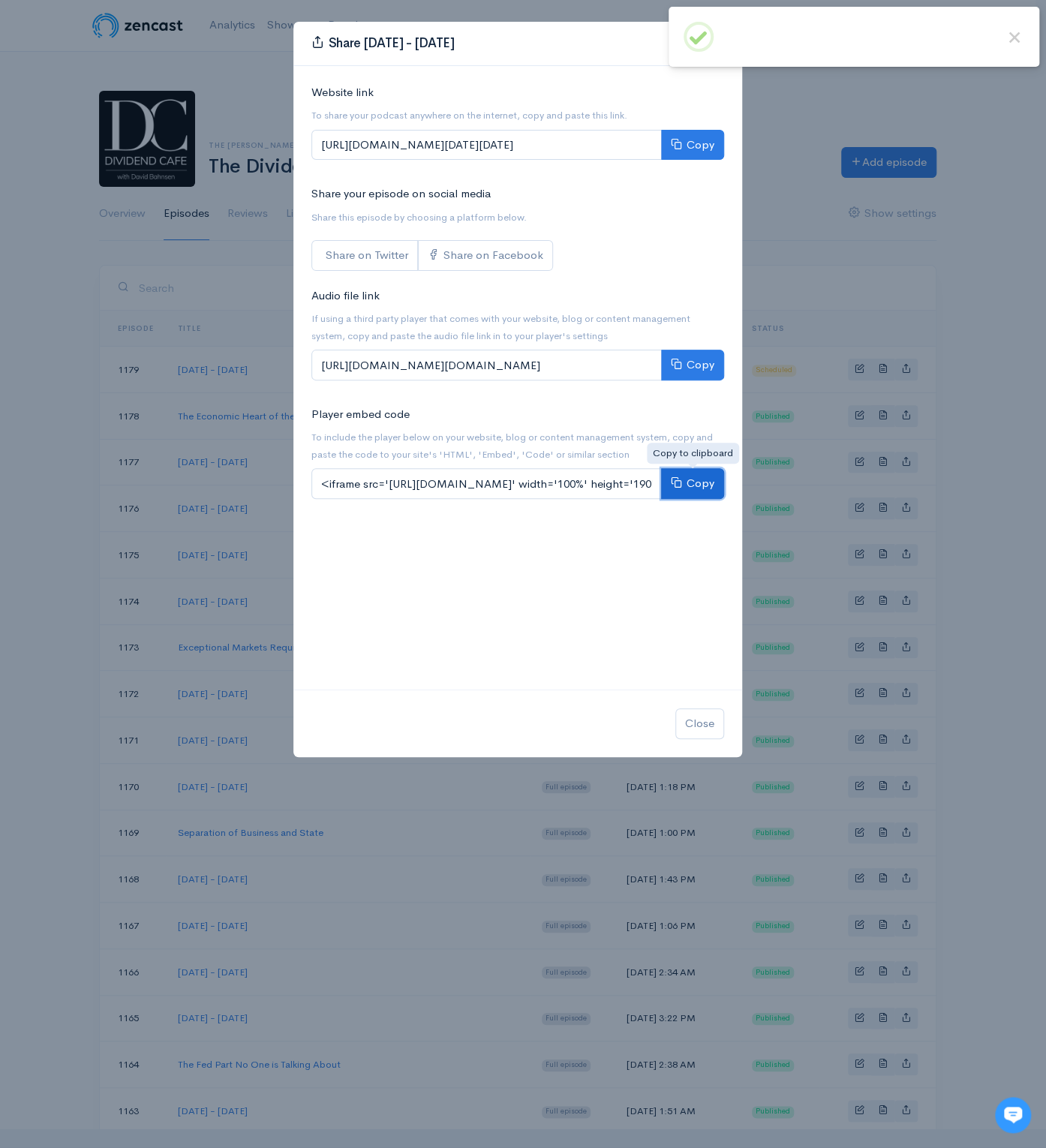
click at [702, 487] on button "Copy" at bounding box center [692, 484] width 63 height 31
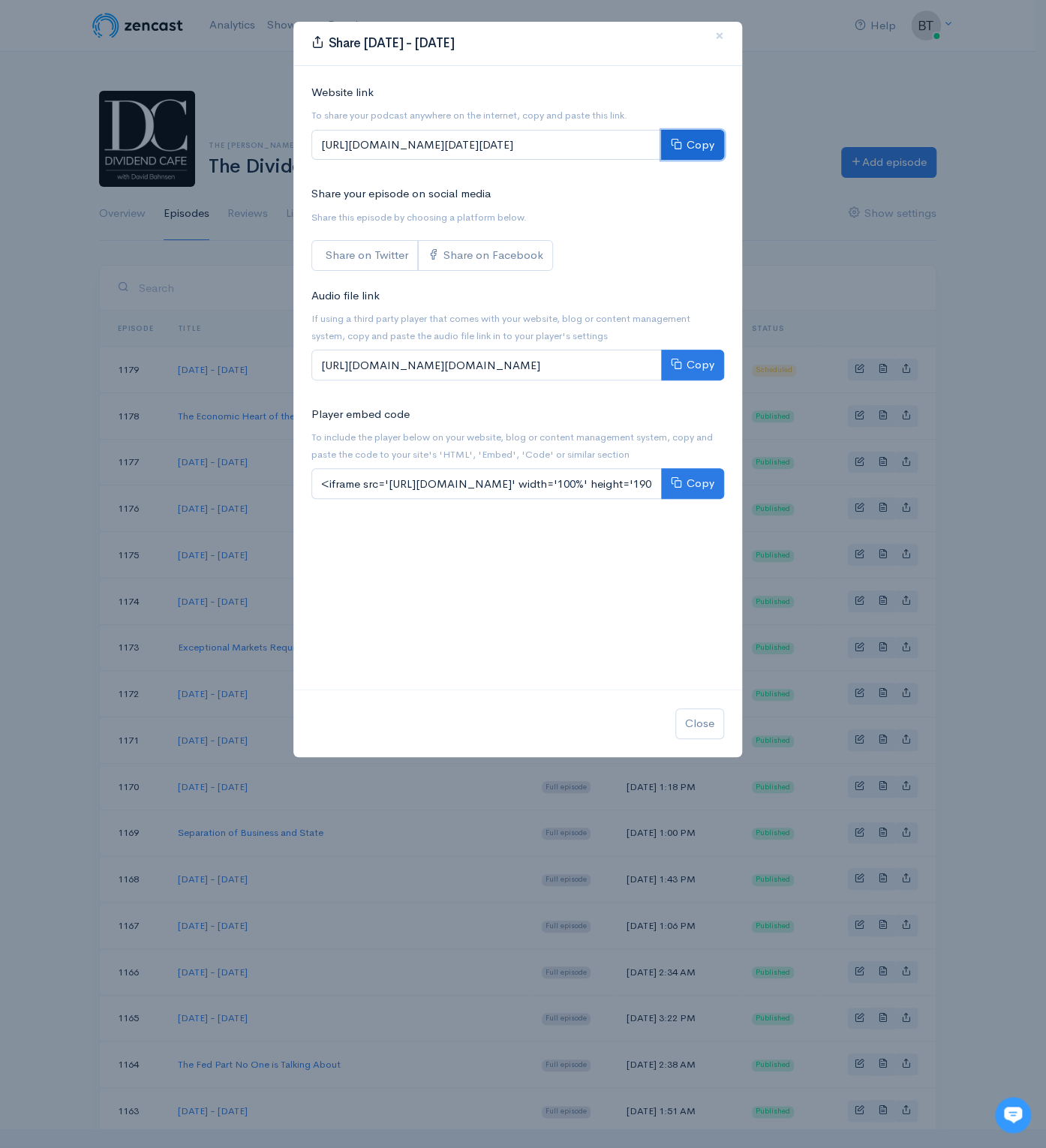
click at [692, 148] on button "Copy" at bounding box center [692, 146] width 63 height 31
click at [724, 36] on span "×" at bounding box center [720, 36] width 9 height 22
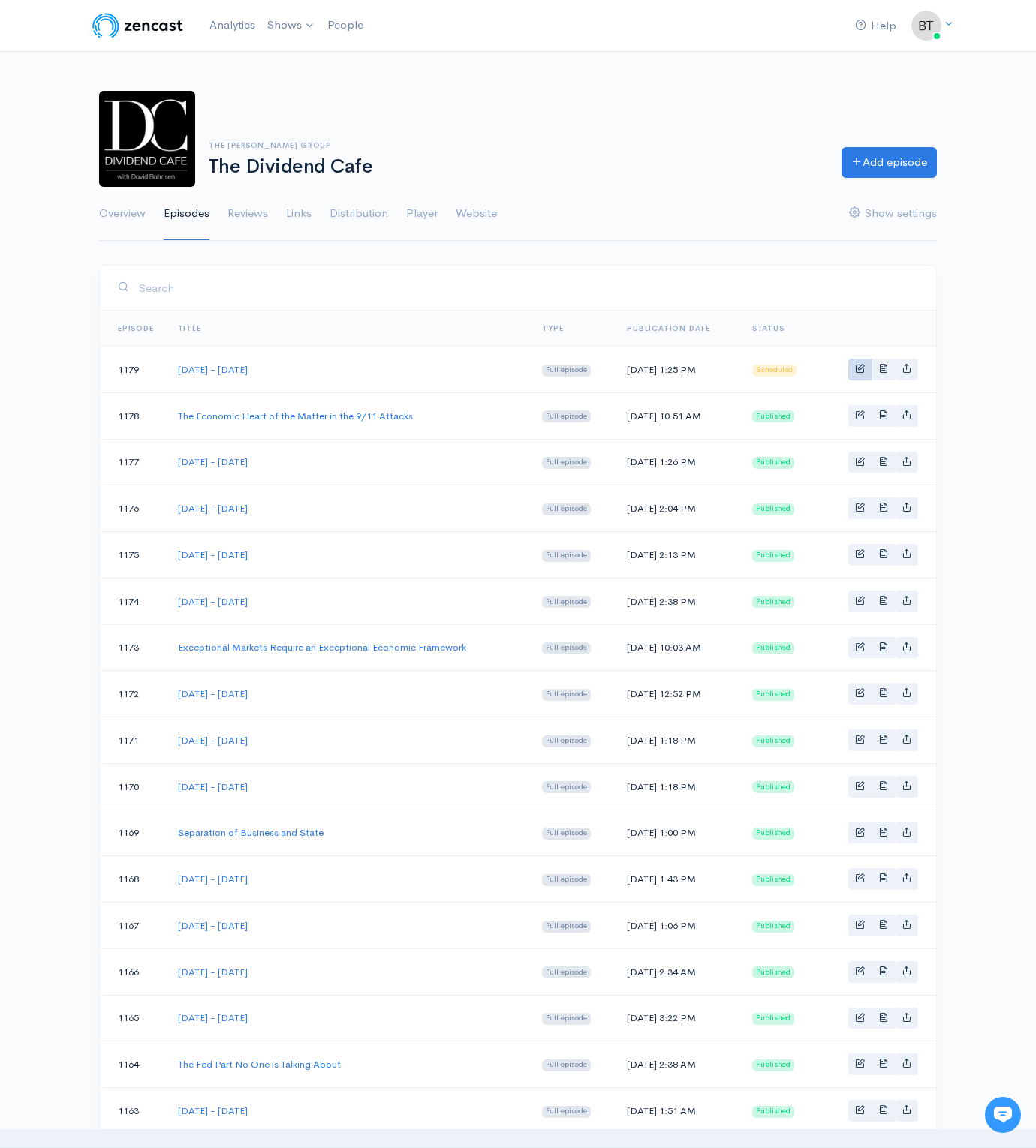
click at [862, 364] on body "Help Notifications View all Your profile Team settings The Bahnsen Group Curren…" at bounding box center [518, 891] width 1036 height 1783
click at [861, 369] on span "Basic example" at bounding box center [859, 368] width 10 height 10
click at [861, 370] on span "Basic example" at bounding box center [859, 368] width 10 height 10
click at [987, 527] on div "Help Notifications View all Your profile Team settings The Bahnsen Group Curren…" at bounding box center [518, 816] width 1036 height 1634
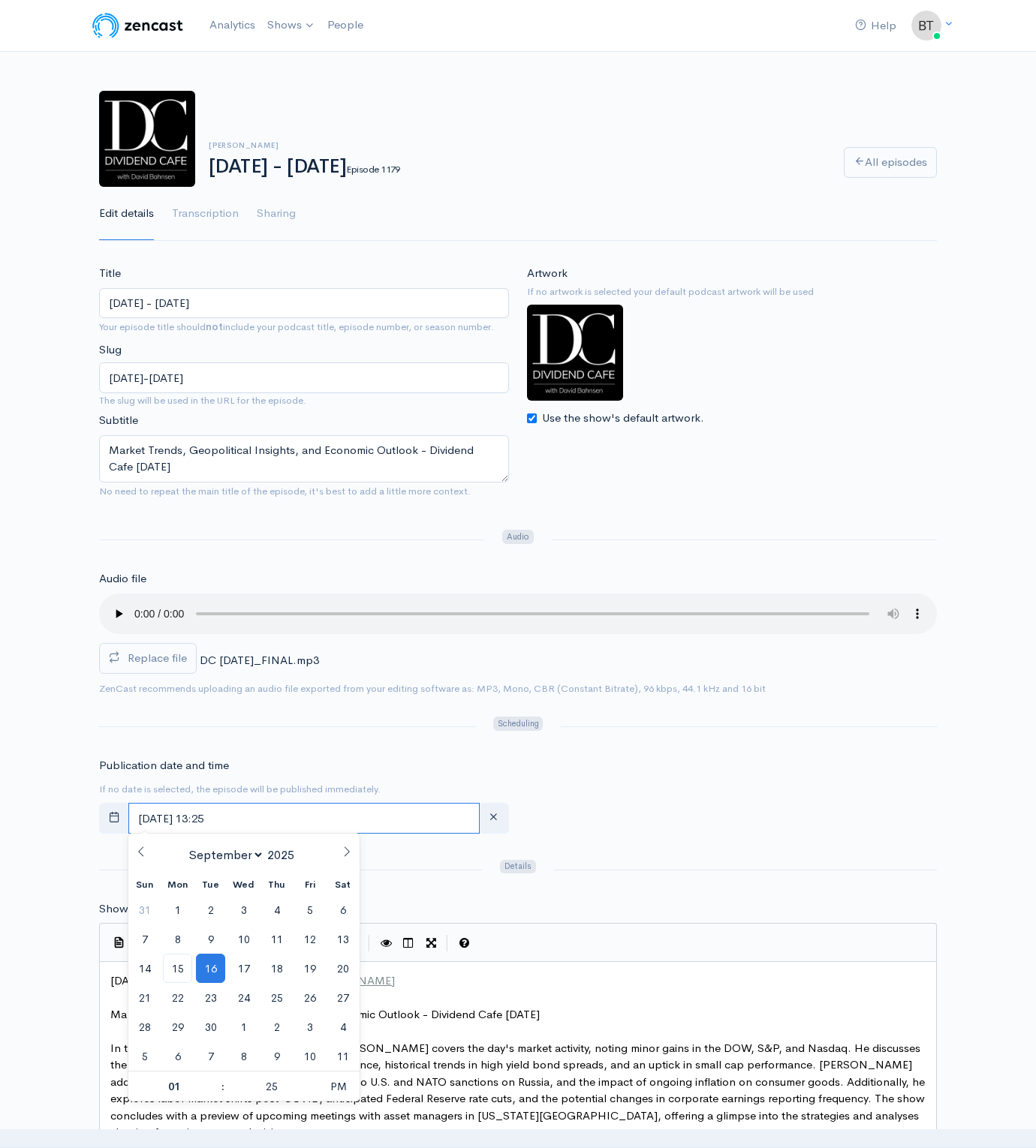
click at [287, 812] on input "September, 16 2025 13:25" at bounding box center [303, 819] width 351 height 31
click at [178, 969] on span "15" at bounding box center [178, 968] width 29 height 29
type input "[DATE] 13:25"
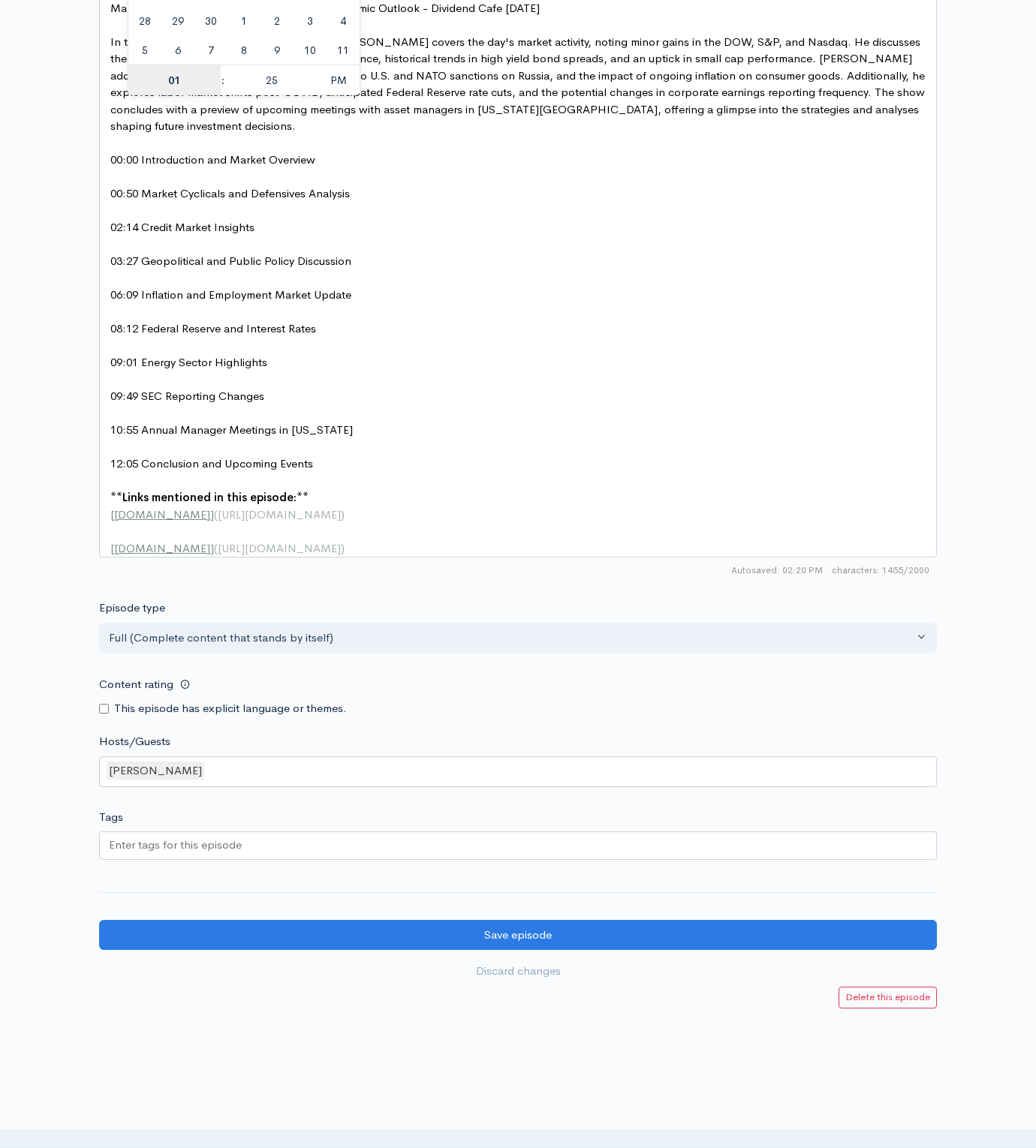
scroll to position [1071, 0]
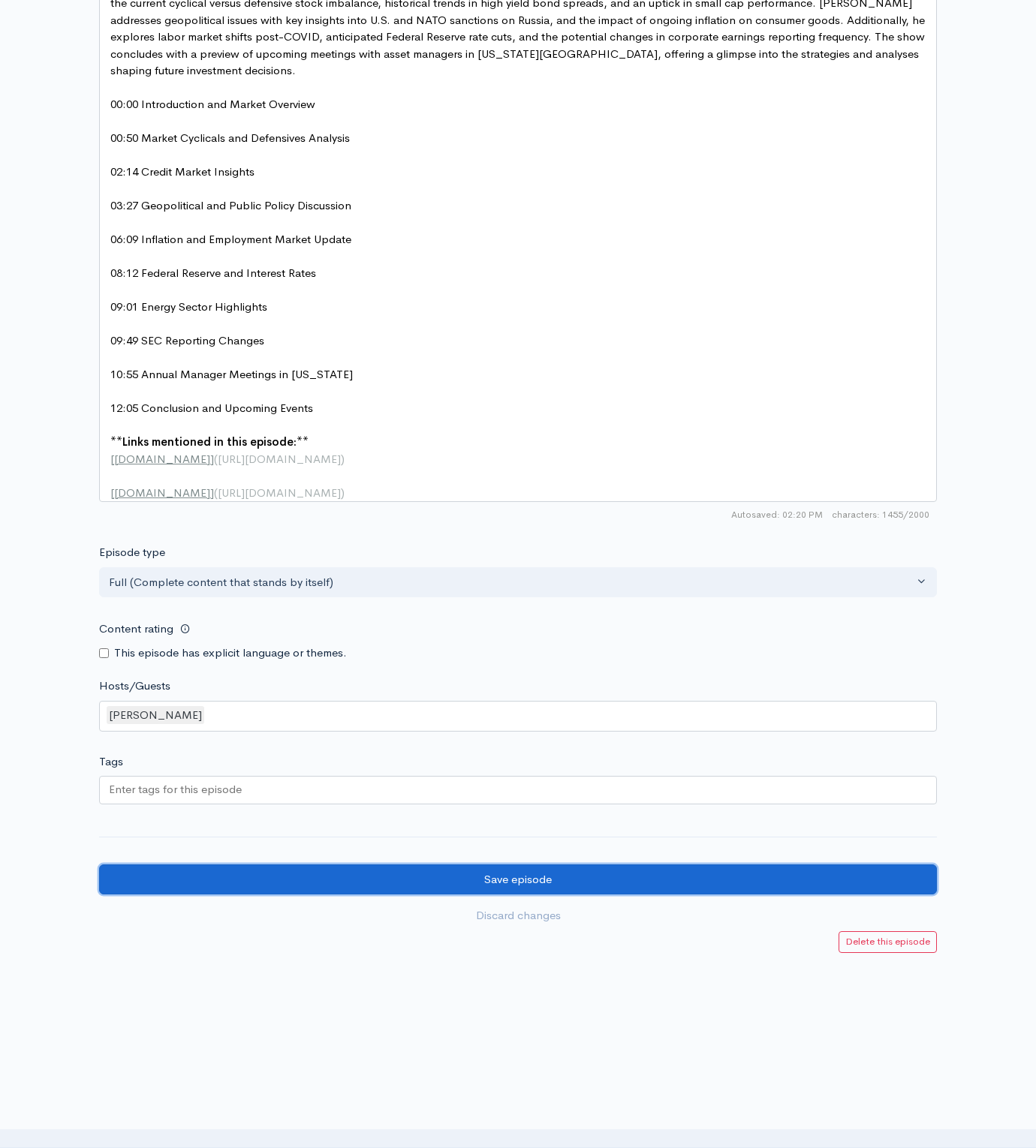
click at [437, 891] on input "Save episode" at bounding box center [518, 880] width 837 height 31
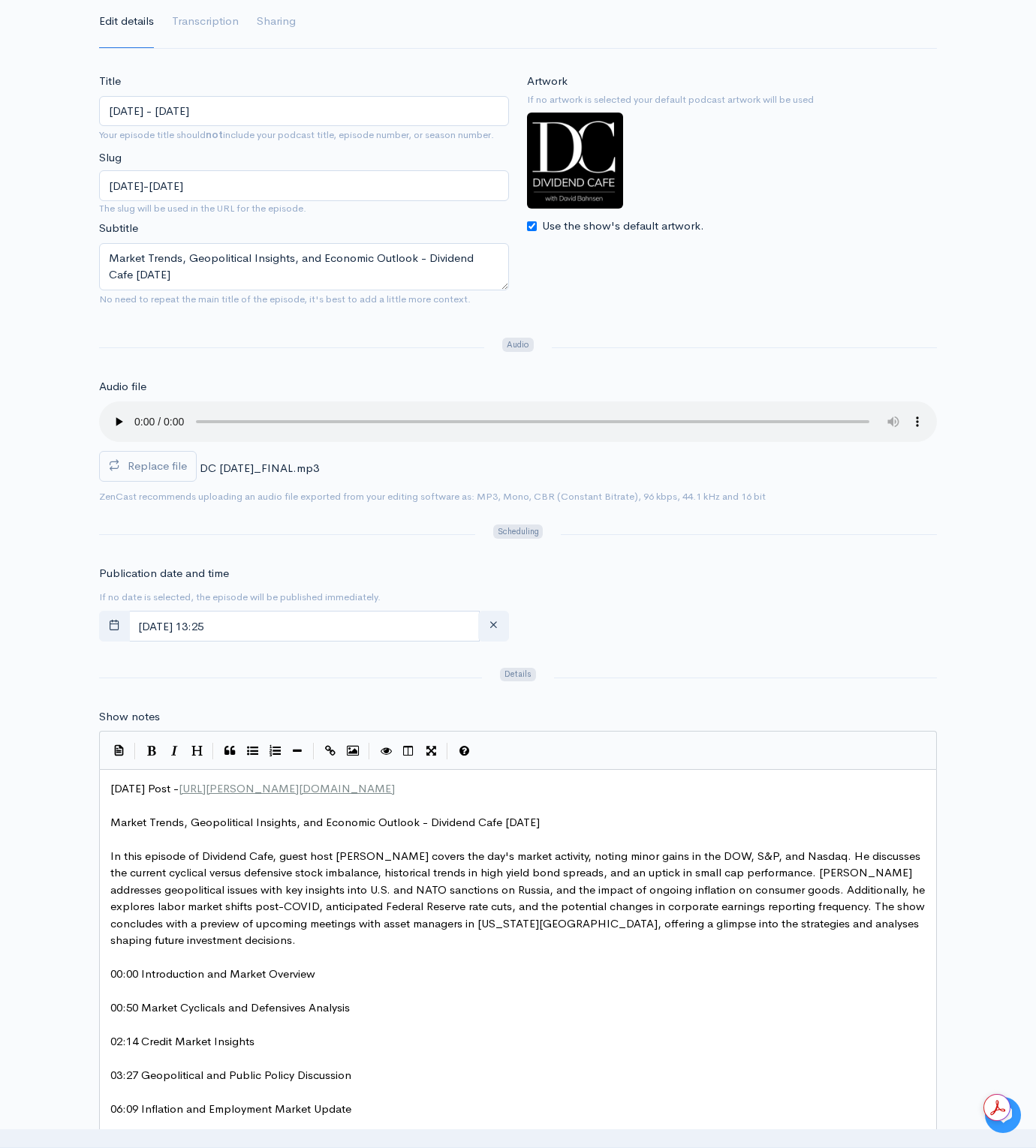
scroll to position [5, 0]
click at [375, 858] on span "In this episode of Dividend Cafe, guest host Brian Sitel covers the day's marke…" at bounding box center [518, 899] width 817 height 99
type textarea "zy"
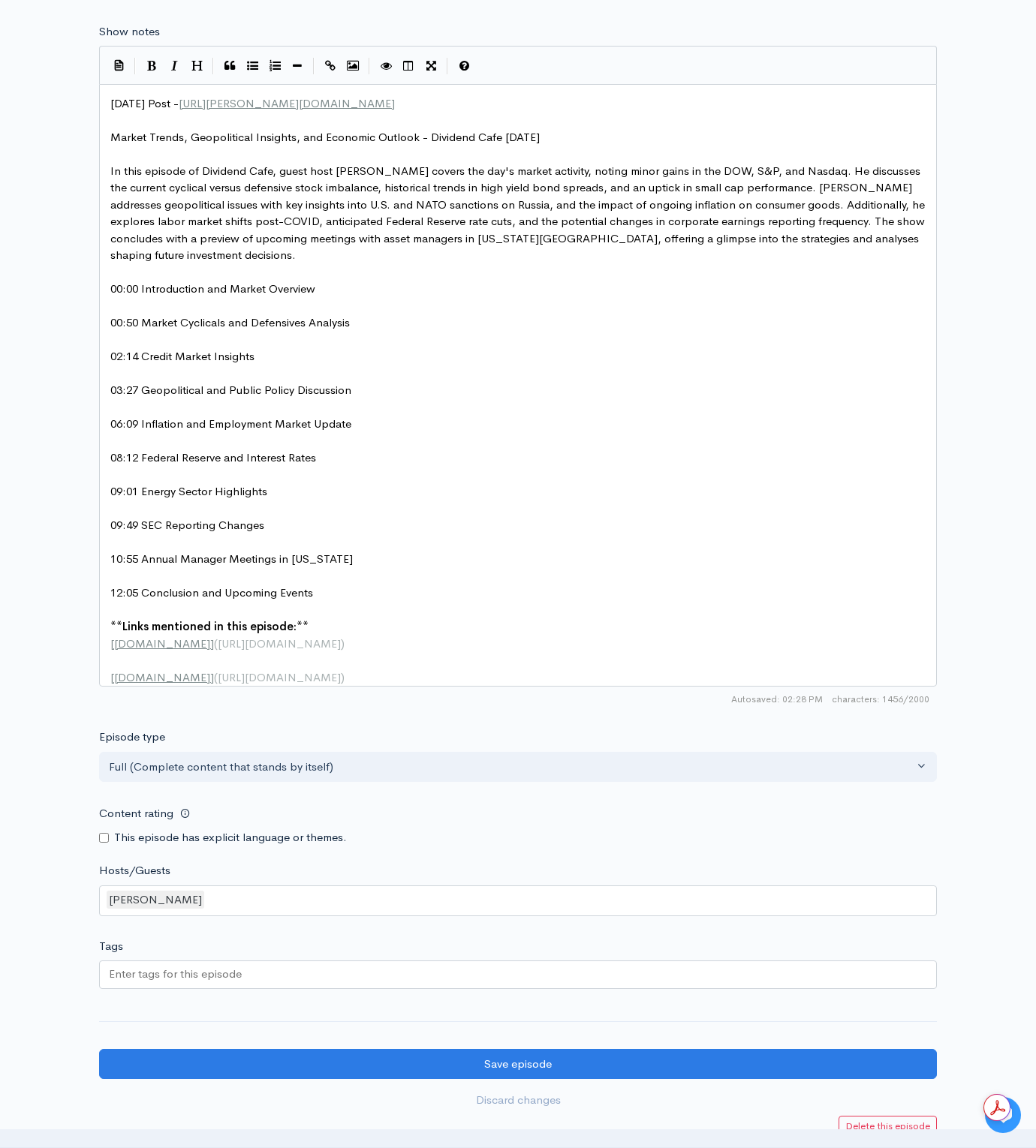
scroll to position [1071, 0]
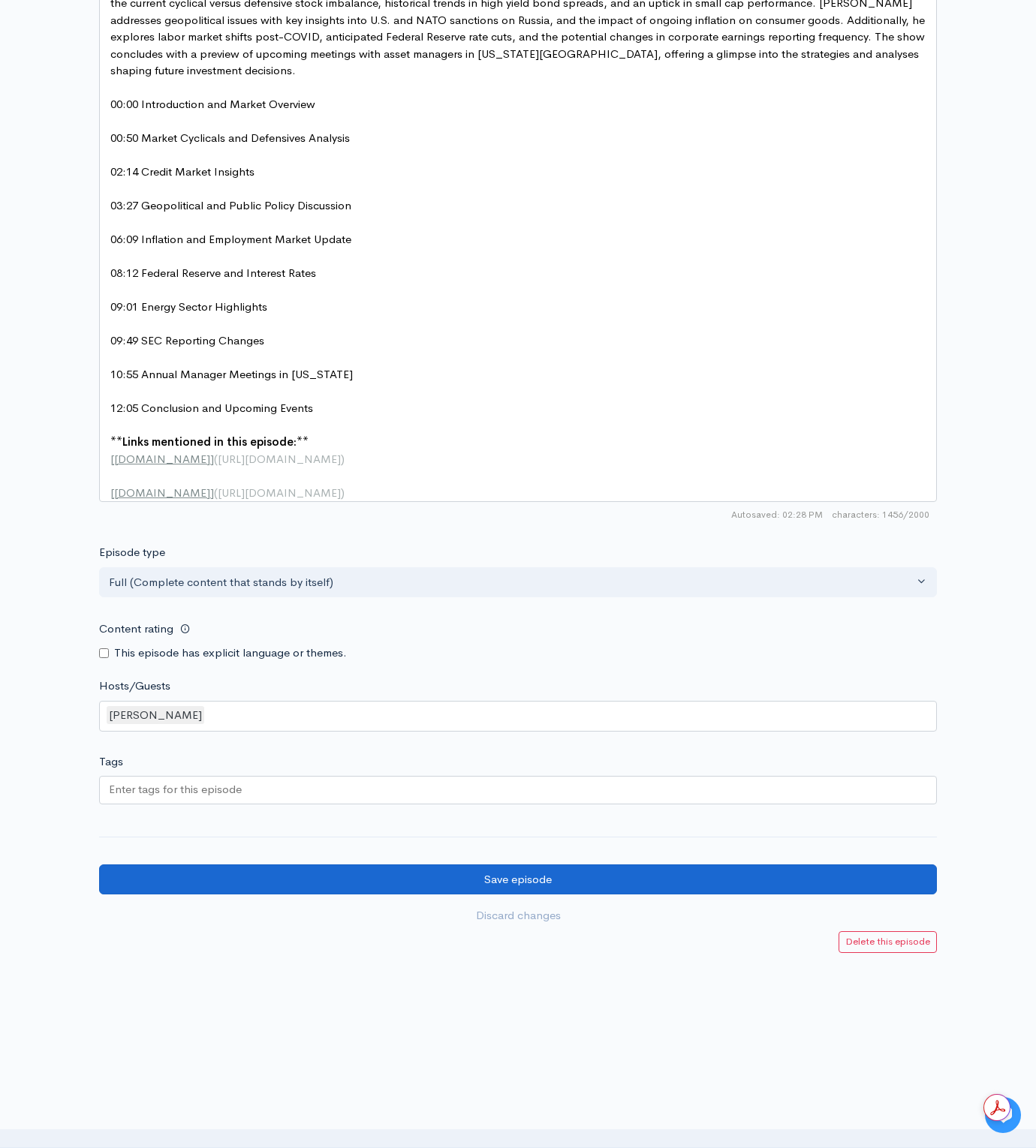
type textarea "Szy"
click at [544, 882] on input "Save episode" at bounding box center [518, 880] width 837 height 31
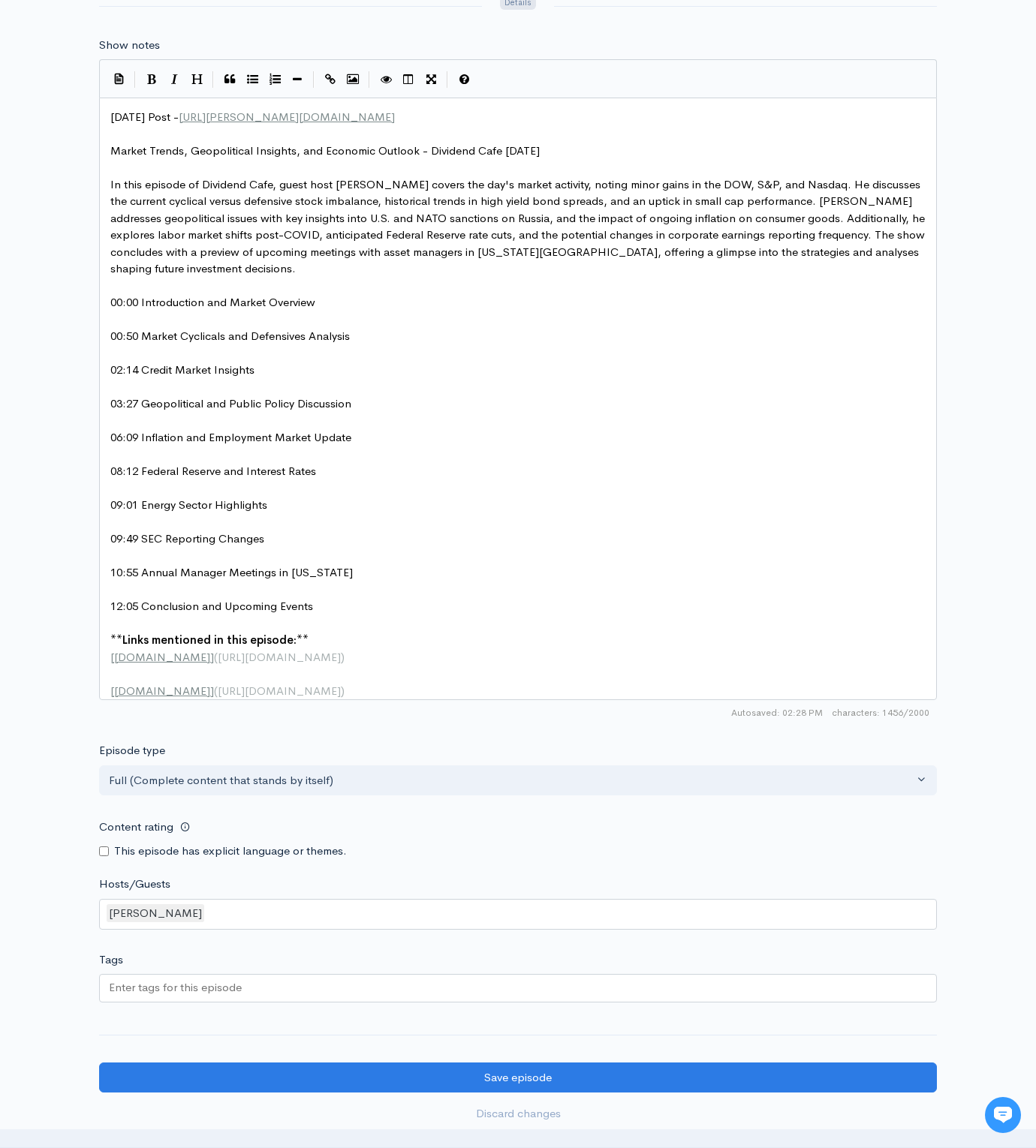
scroll to position [1071, 0]
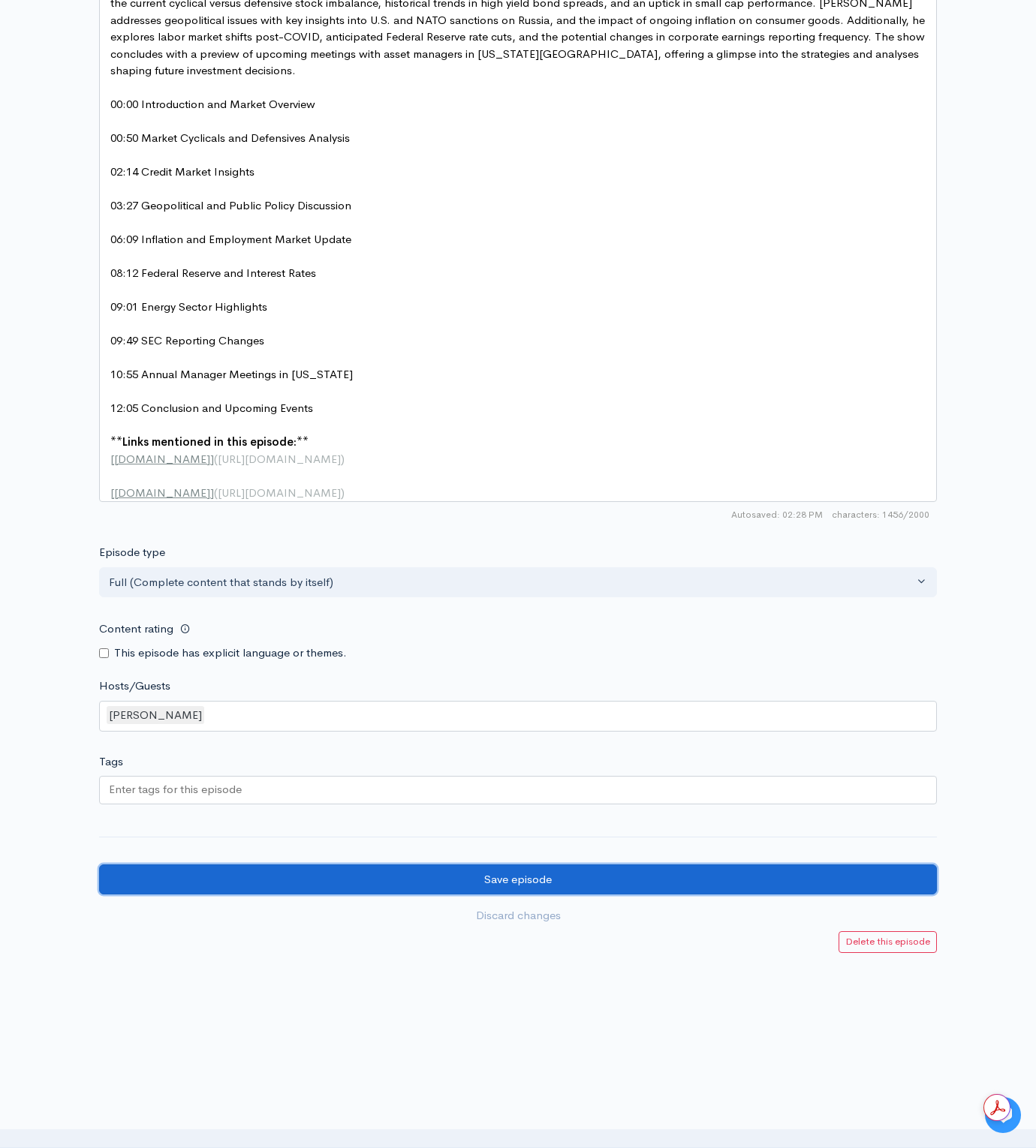
click at [562, 890] on input "Save episode" at bounding box center [518, 880] width 837 height 31
